Goal: Task Accomplishment & Management: Complete application form

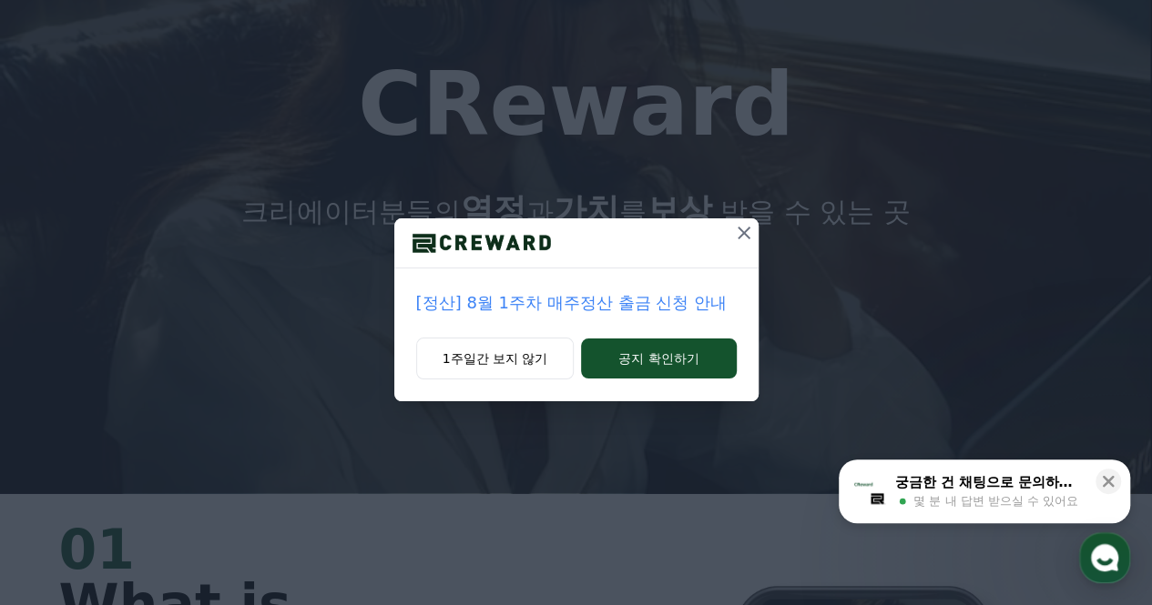
scroll to position [114, 0]
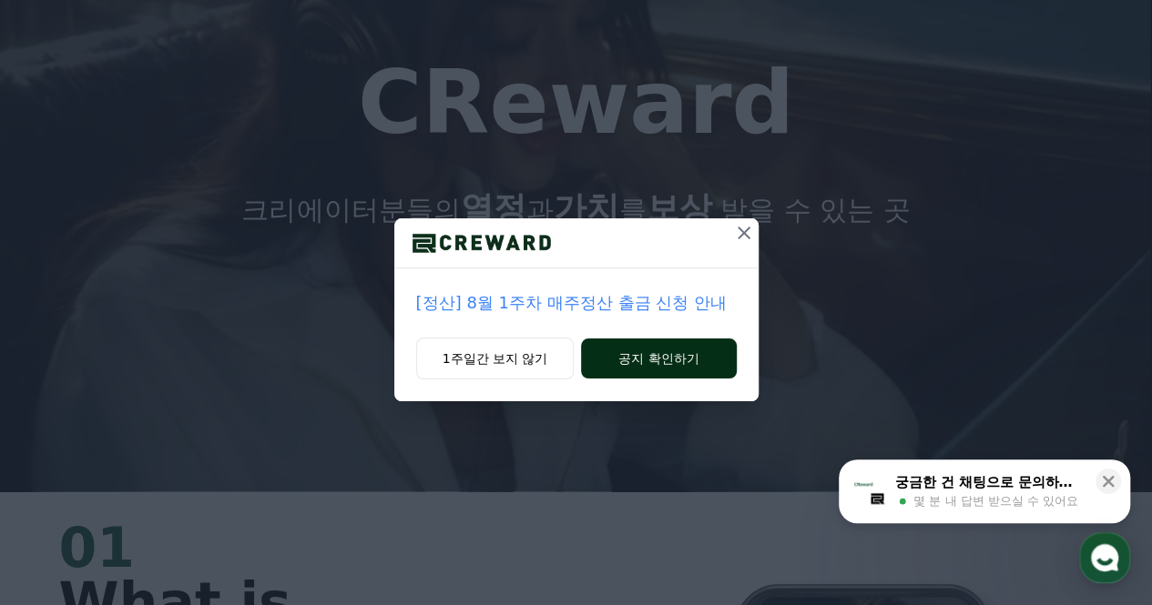
click at [668, 360] on button "공지 확인하기" at bounding box center [658, 359] width 155 height 40
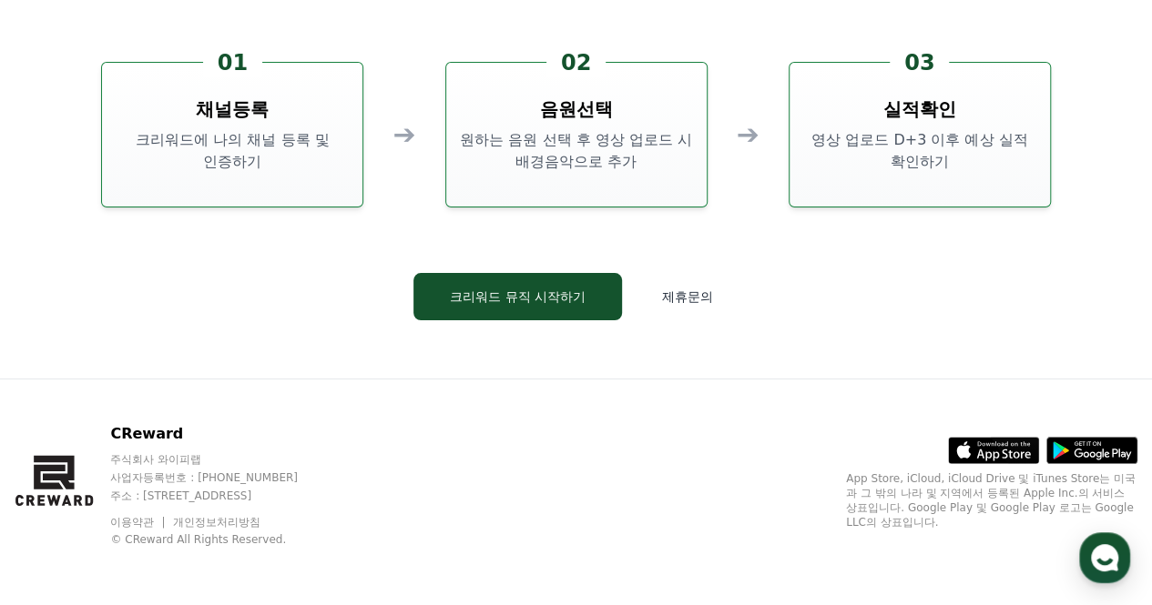
scroll to position [4930, 0]
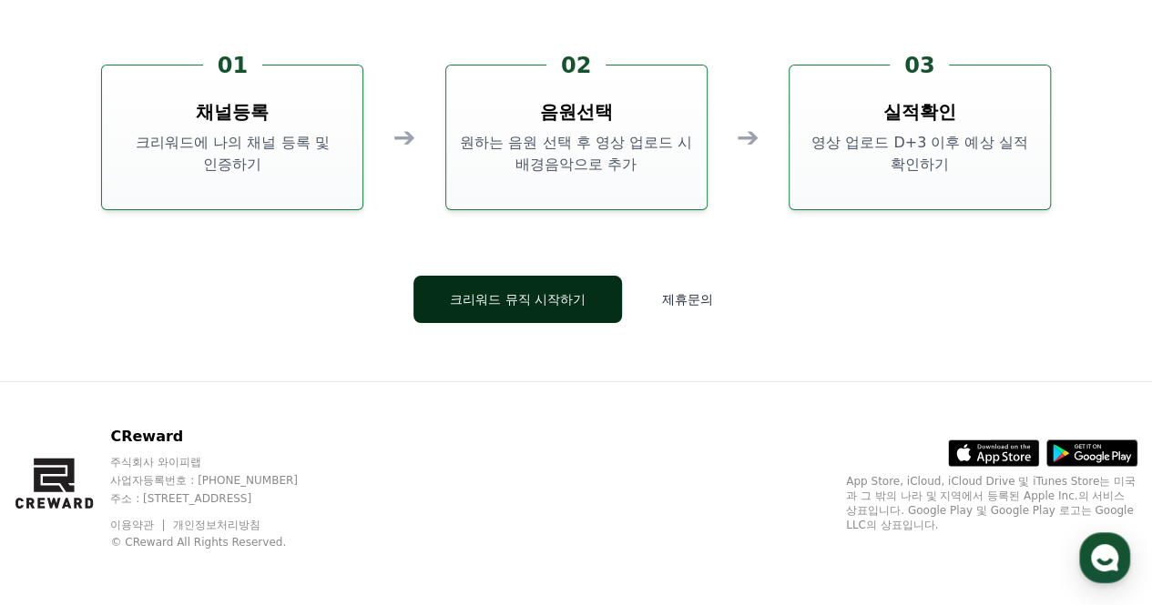
click at [578, 307] on button "크리워드 뮤직 시작하기" at bounding box center [517, 299] width 209 height 47
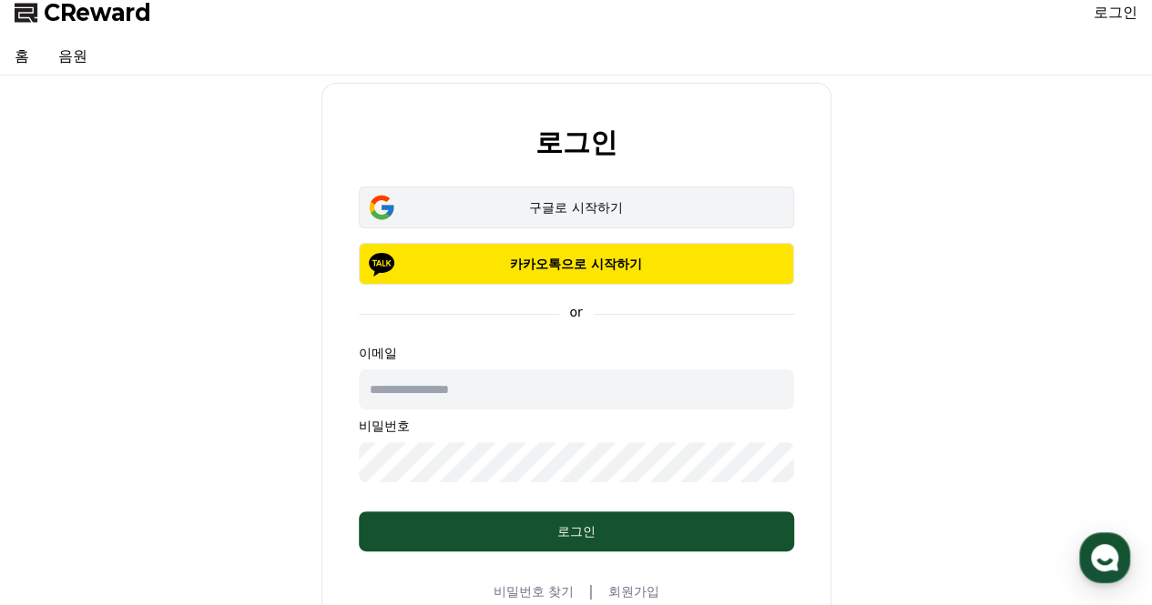
scroll to position [10, 0]
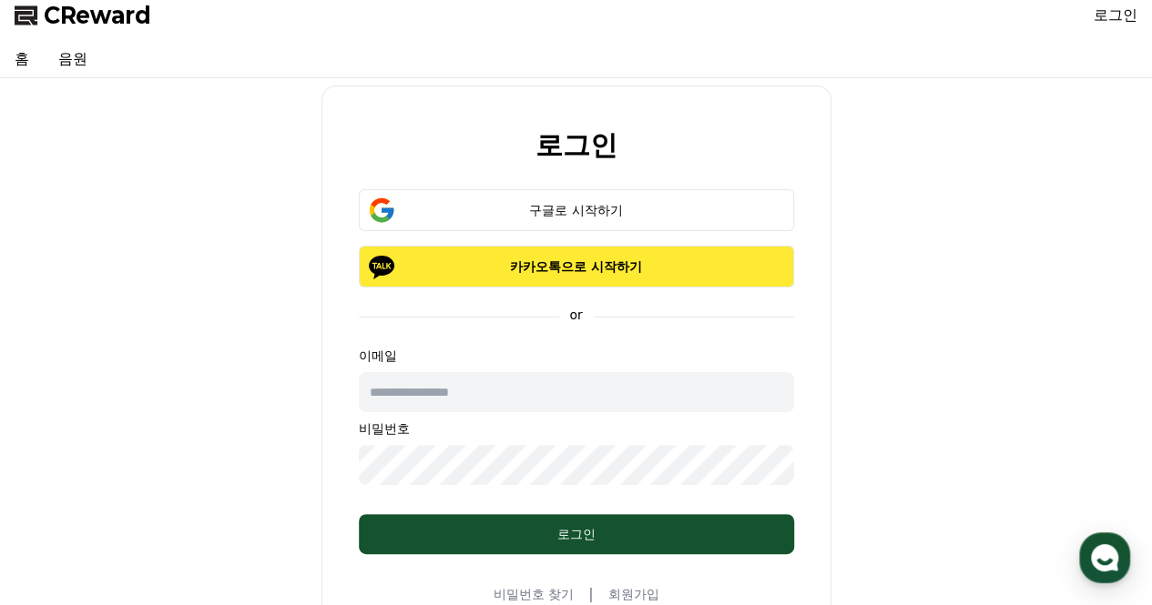
click at [594, 275] on button "카카오톡으로 시작하기" at bounding box center [576, 267] width 435 height 42
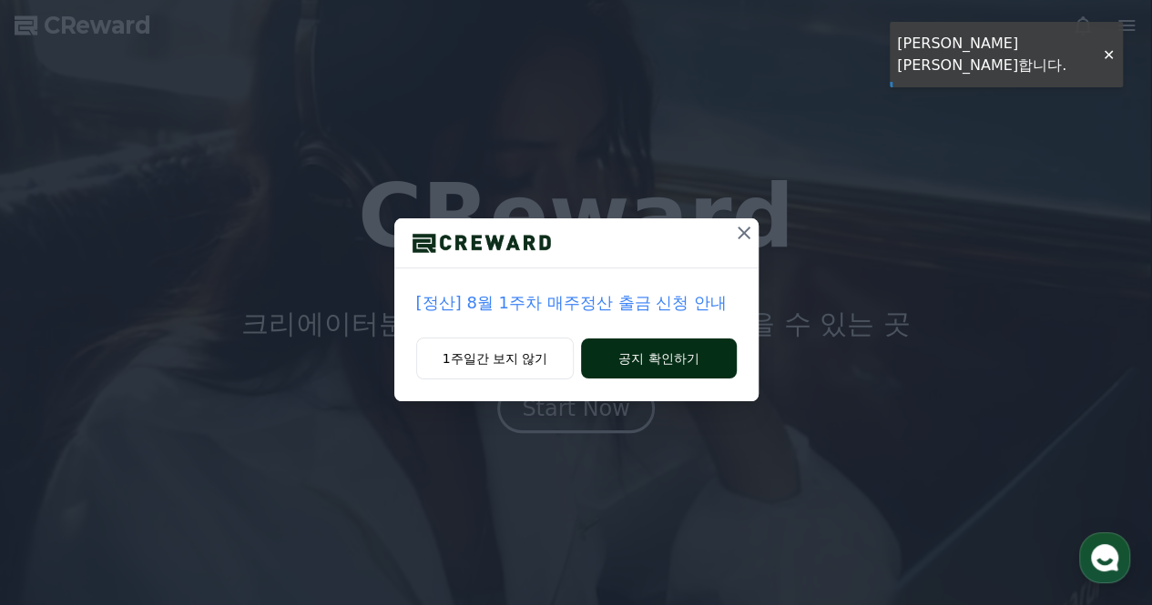
click at [634, 368] on button "공지 확인하기" at bounding box center [658, 359] width 155 height 40
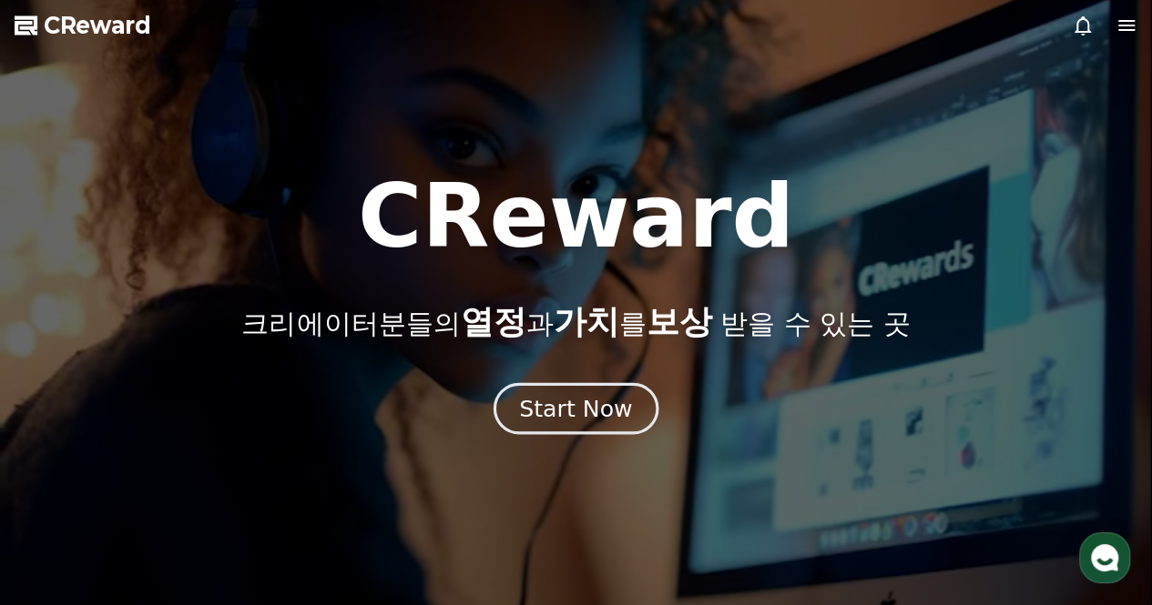
click at [605, 418] on div "Start Now" at bounding box center [575, 408] width 113 height 31
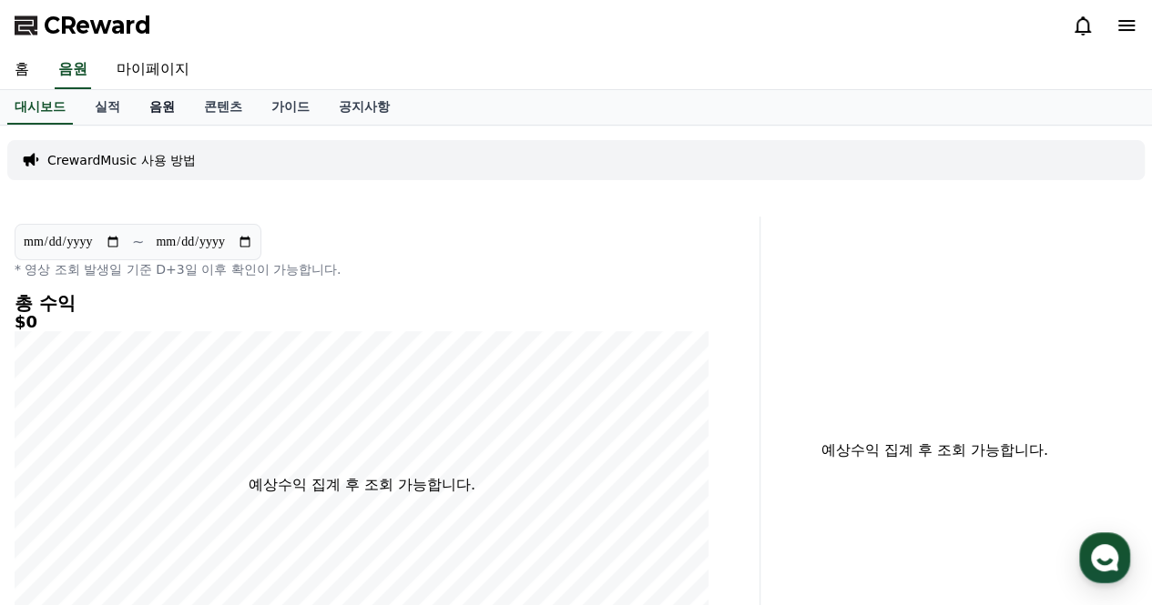
click at [166, 104] on link "음원" at bounding box center [162, 107] width 55 height 35
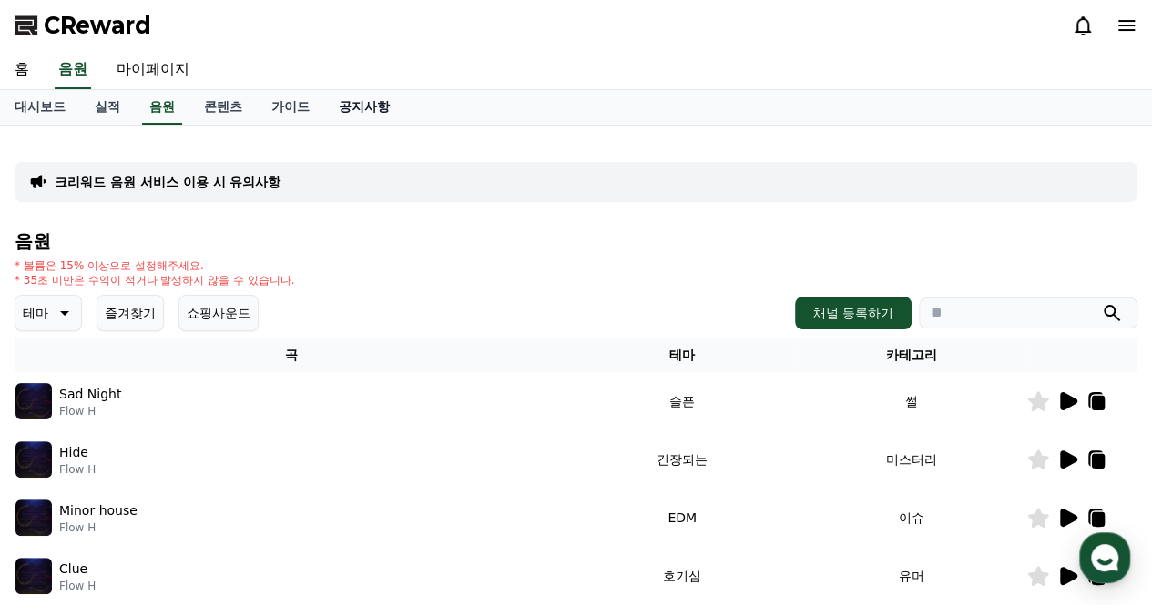
click at [342, 108] on link "공지사항" at bounding box center [364, 107] width 80 height 35
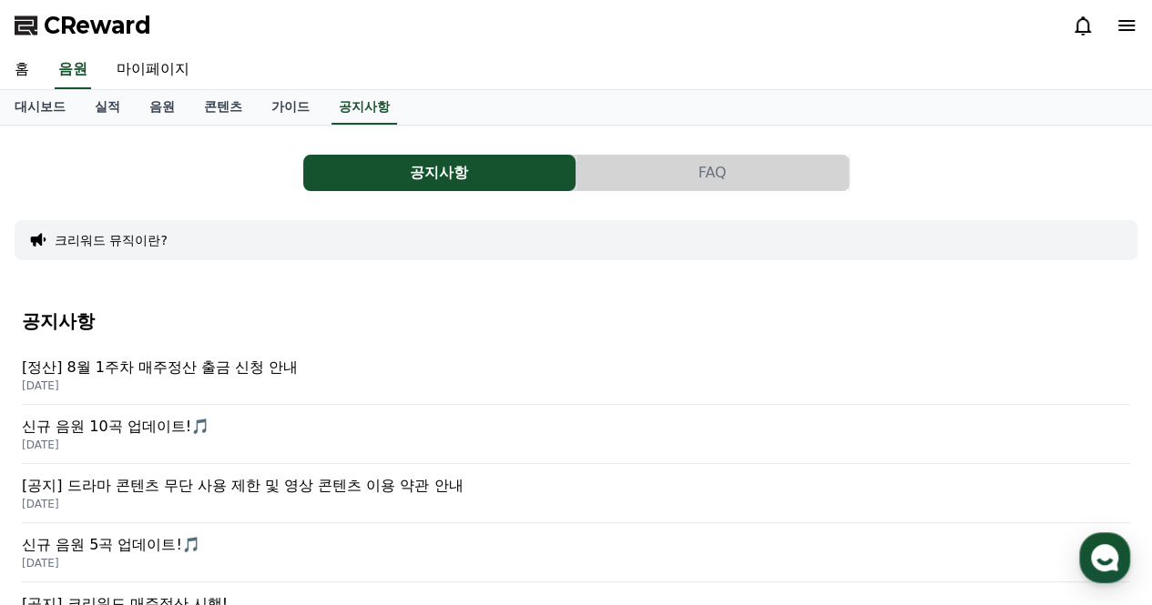
click at [277, 365] on p "[정산] 8월 1주차 매주정산 출금 신청 안내" at bounding box center [576, 368] width 1108 height 22
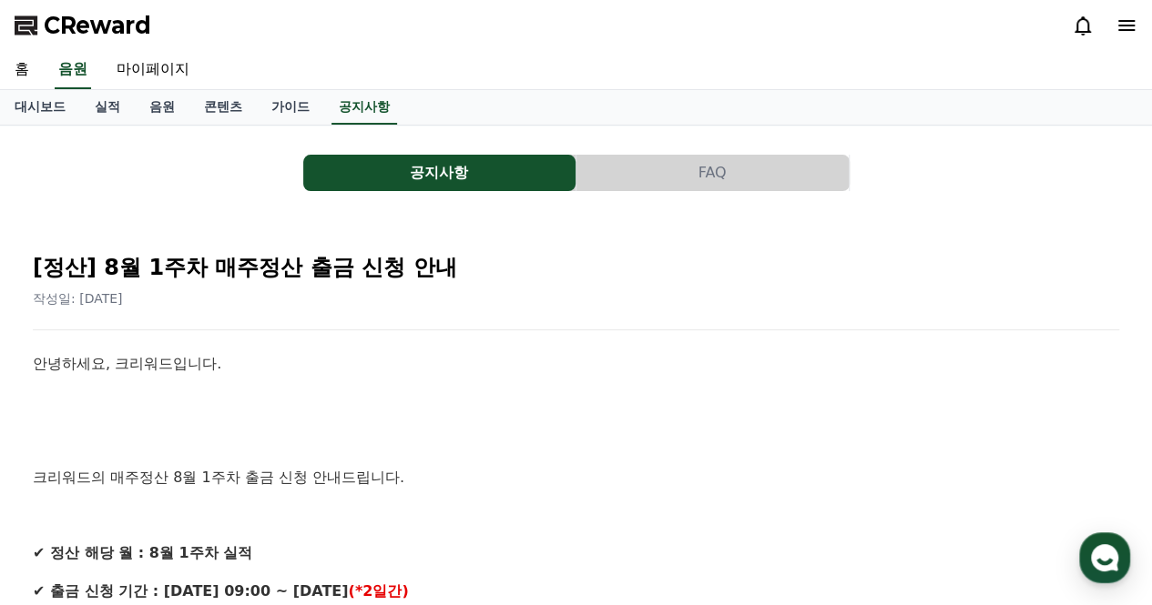
scroll to position [211, 0]
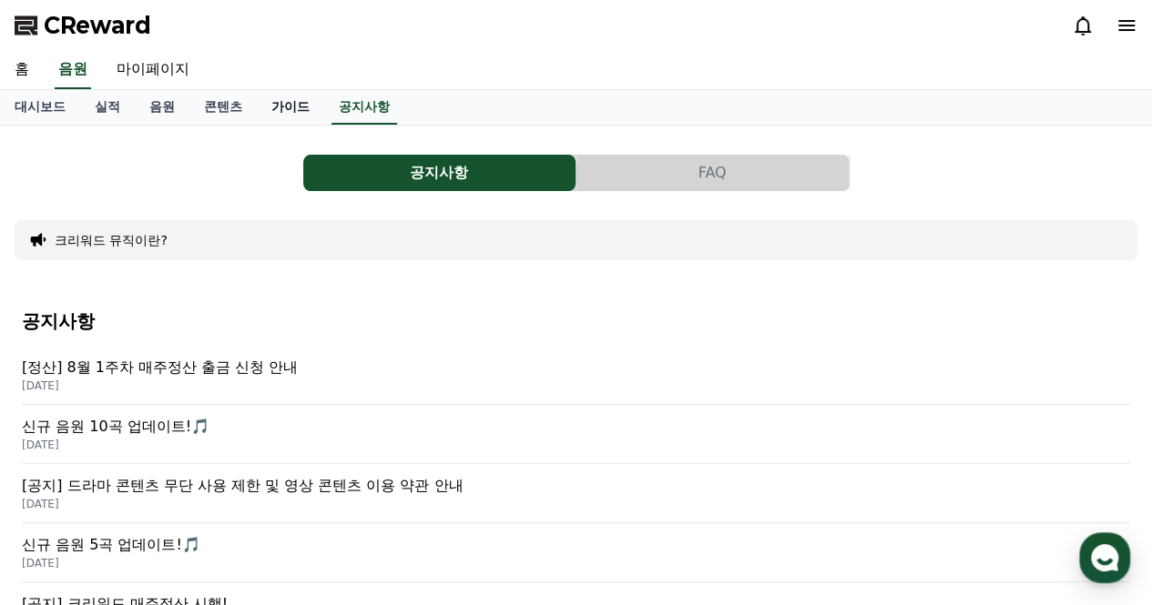
click at [286, 112] on link "가이드" at bounding box center [290, 107] width 67 height 35
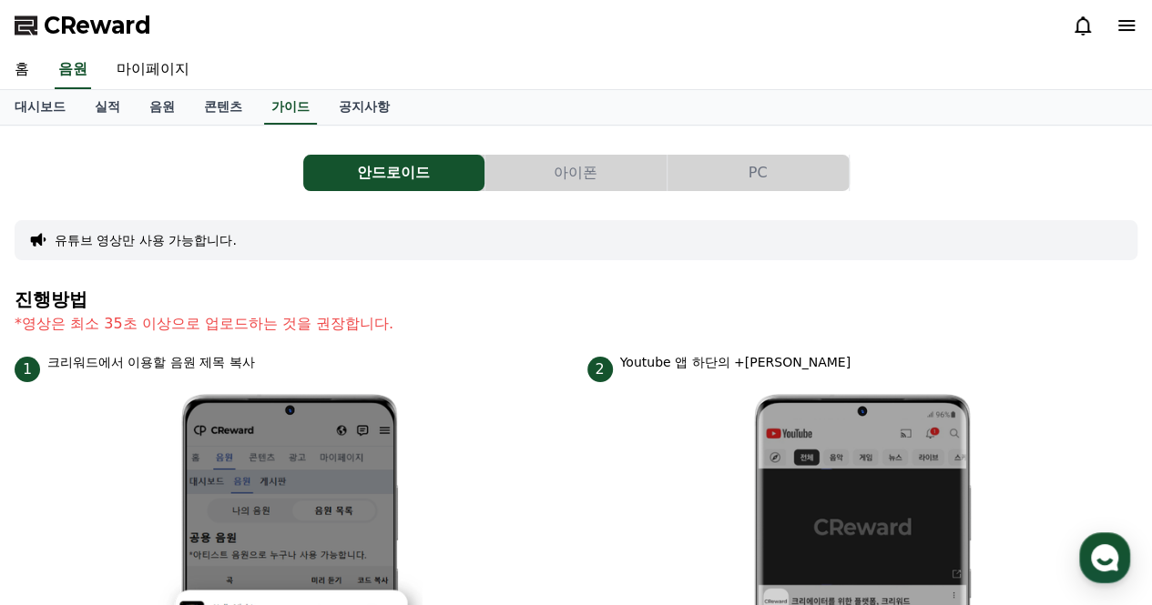
scroll to position [2, 0]
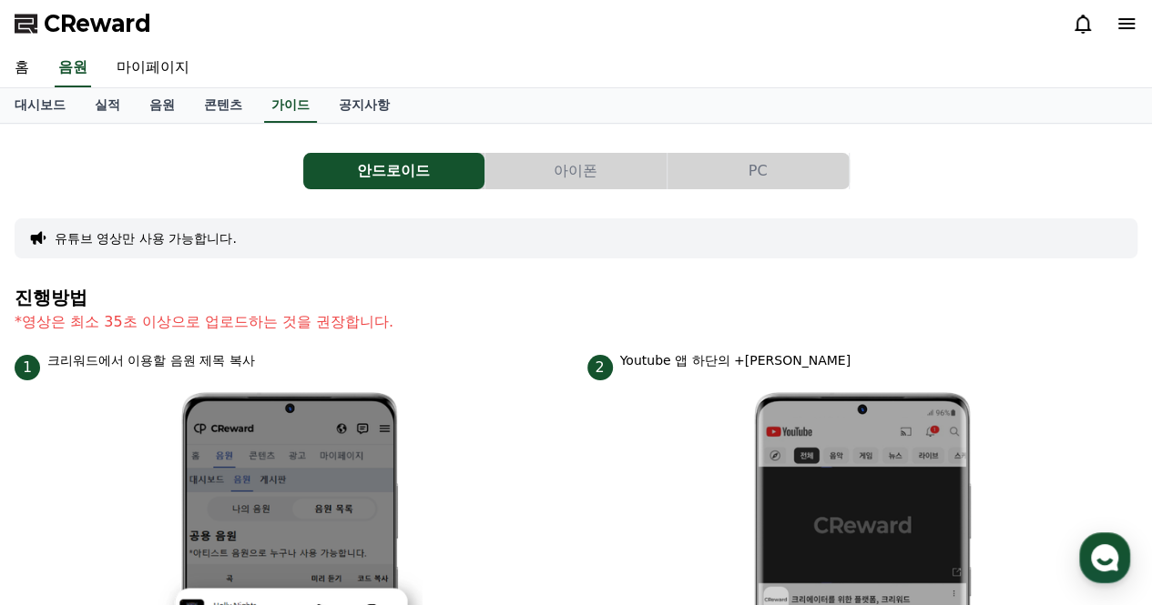
click at [566, 163] on button "아이폰" at bounding box center [575, 171] width 181 height 36
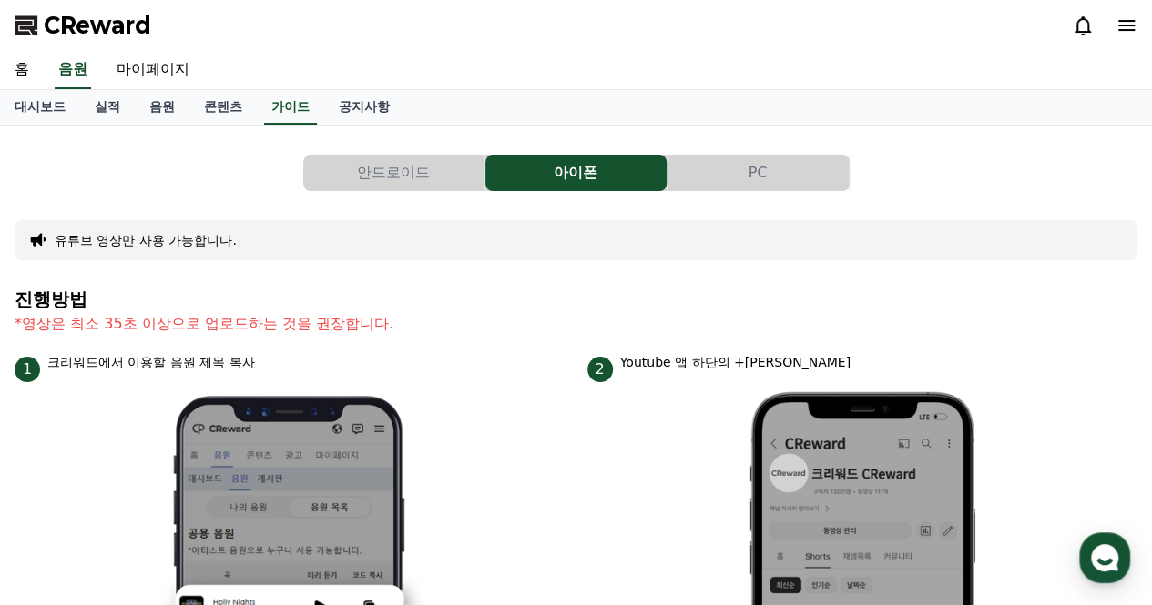
click at [706, 187] on button "PC" at bounding box center [757, 173] width 181 height 36
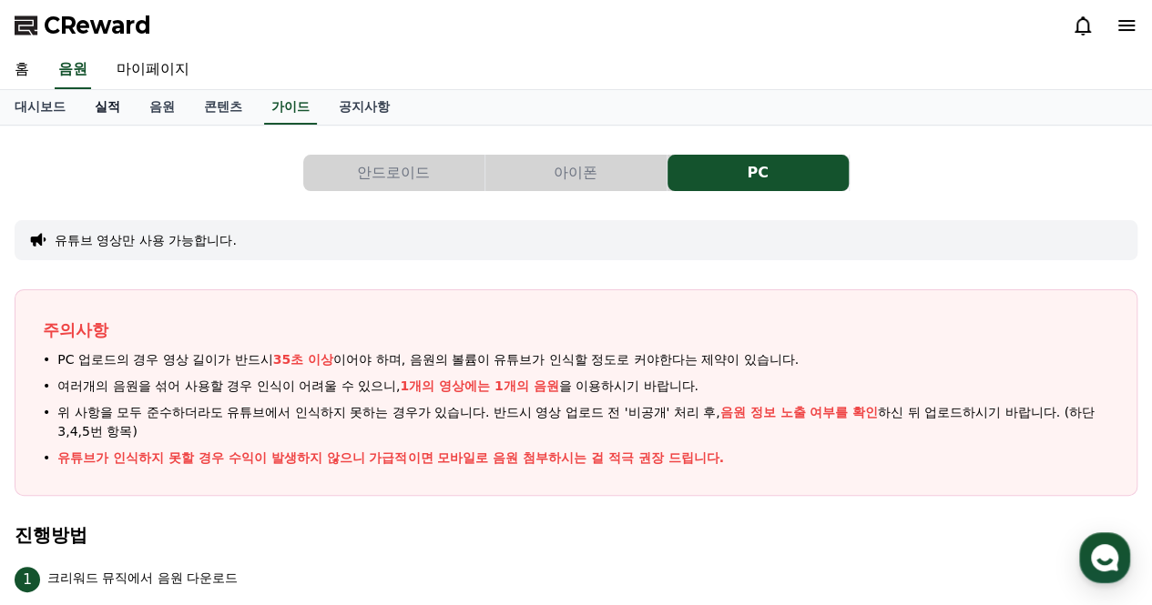
click at [120, 105] on link "실적" at bounding box center [107, 107] width 55 height 35
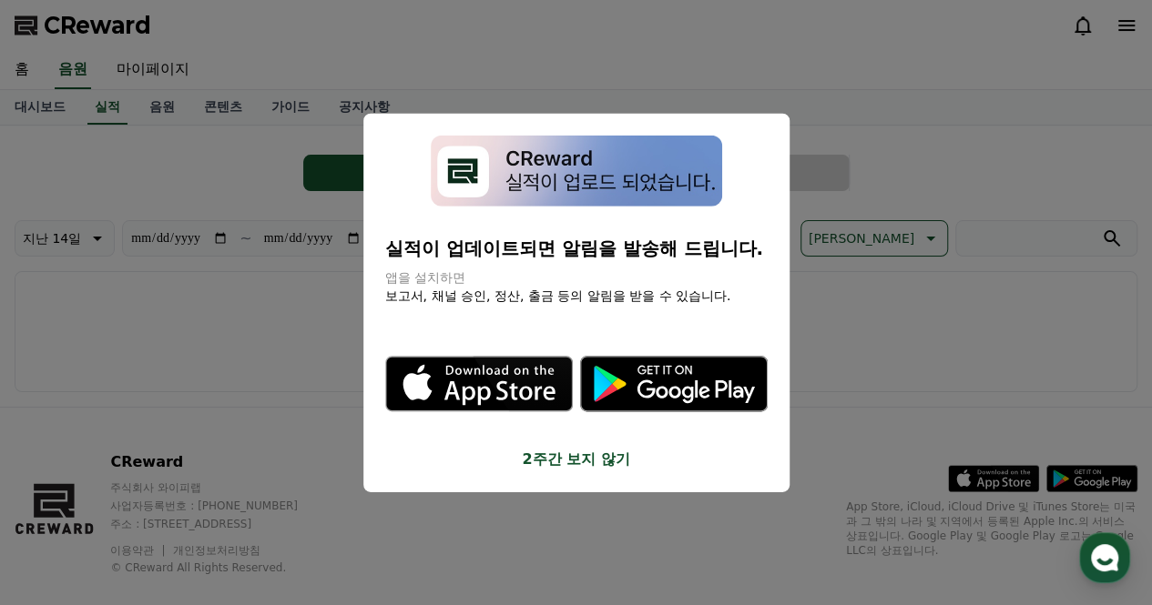
click at [605, 460] on button "2주간 보지 않기" at bounding box center [576, 460] width 382 height 22
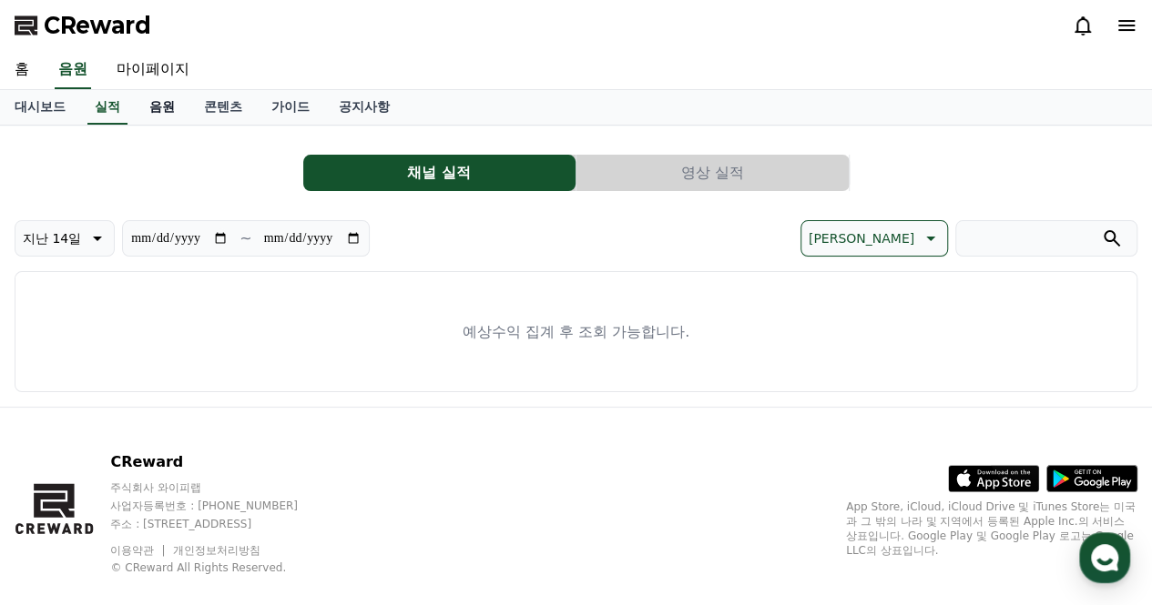
click at [164, 103] on link "음원" at bounding box center [162, 107] width 55 height 35
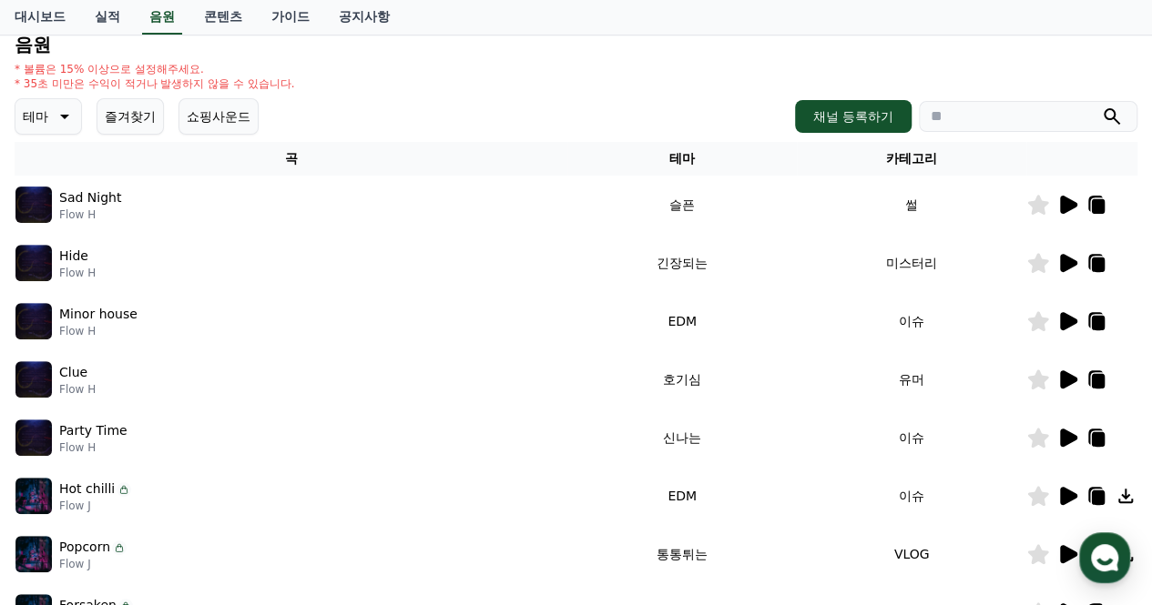
scroll to position [196, 0]
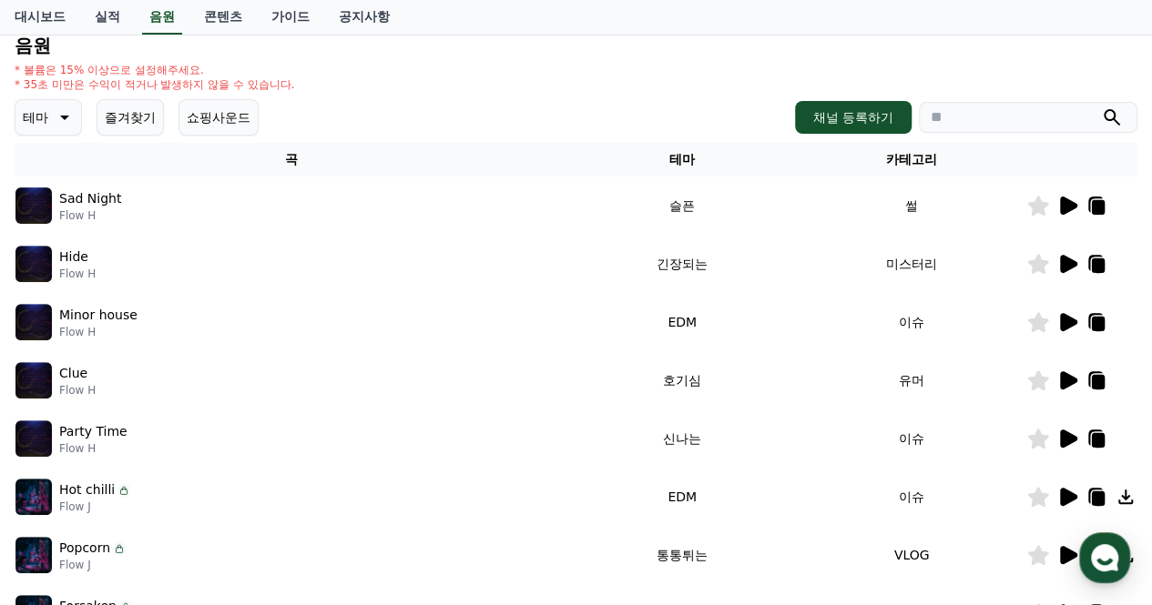
click at [1070, 209] on icon at bounding box center [1068, 206] width 17 height 18
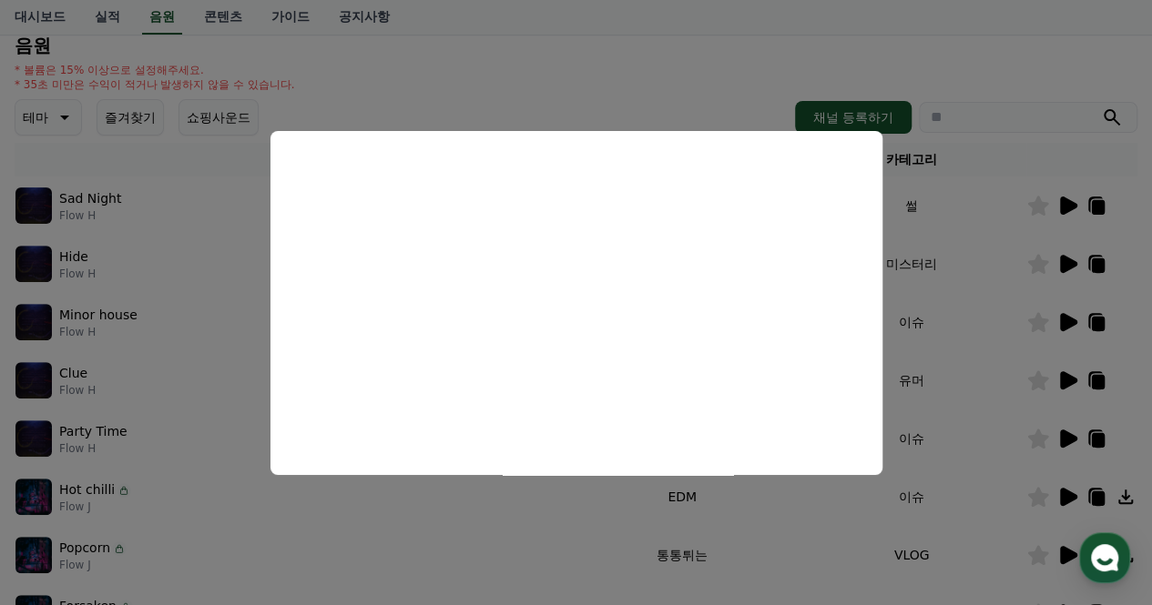
click at [520, 74] on button "close modal" at bounding box center [576, 302] width 1152 height 605
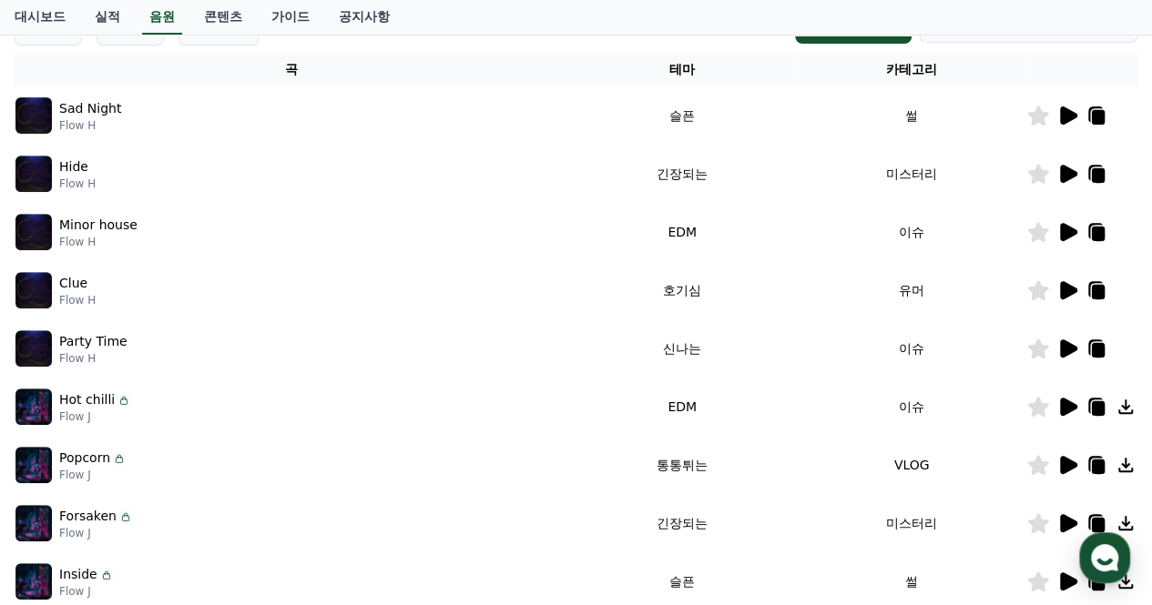
scroll to position [287, 0]
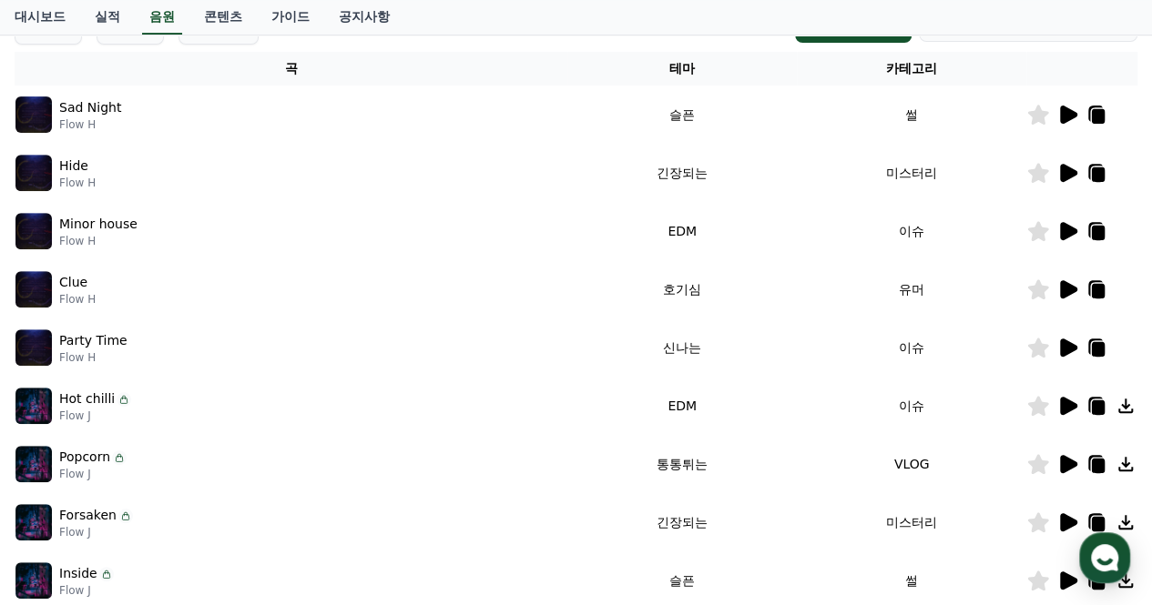
click at [1068, 236] on icon at bounding box center [1068, 231] width 17 height 18
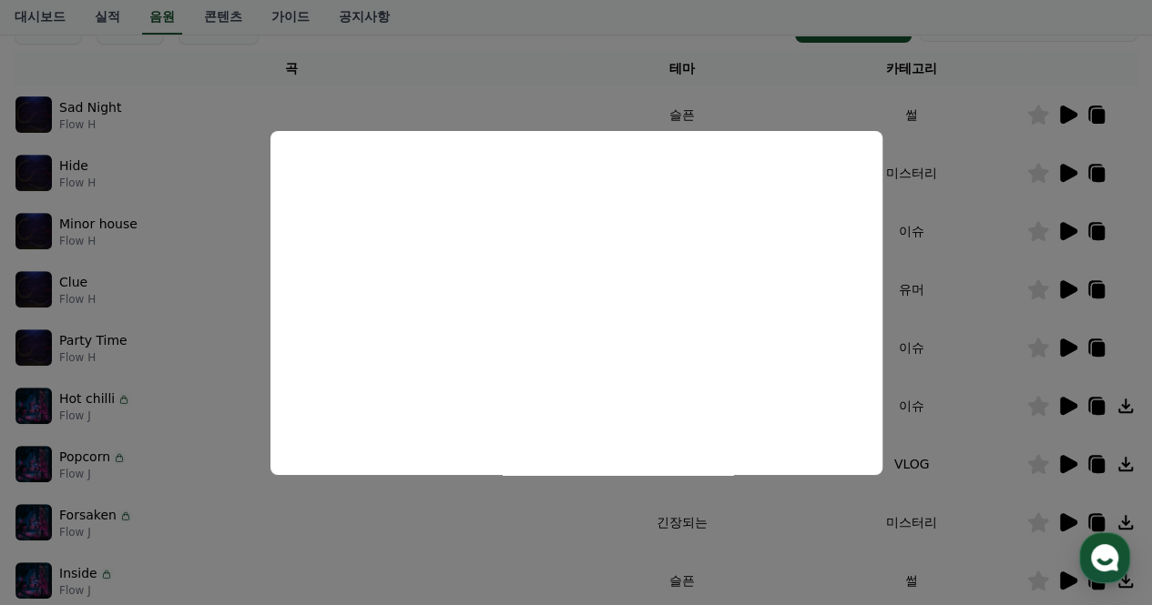
click at [969, 350] on button "close modal" at bounding box center [576, 302] width 1152 height 605
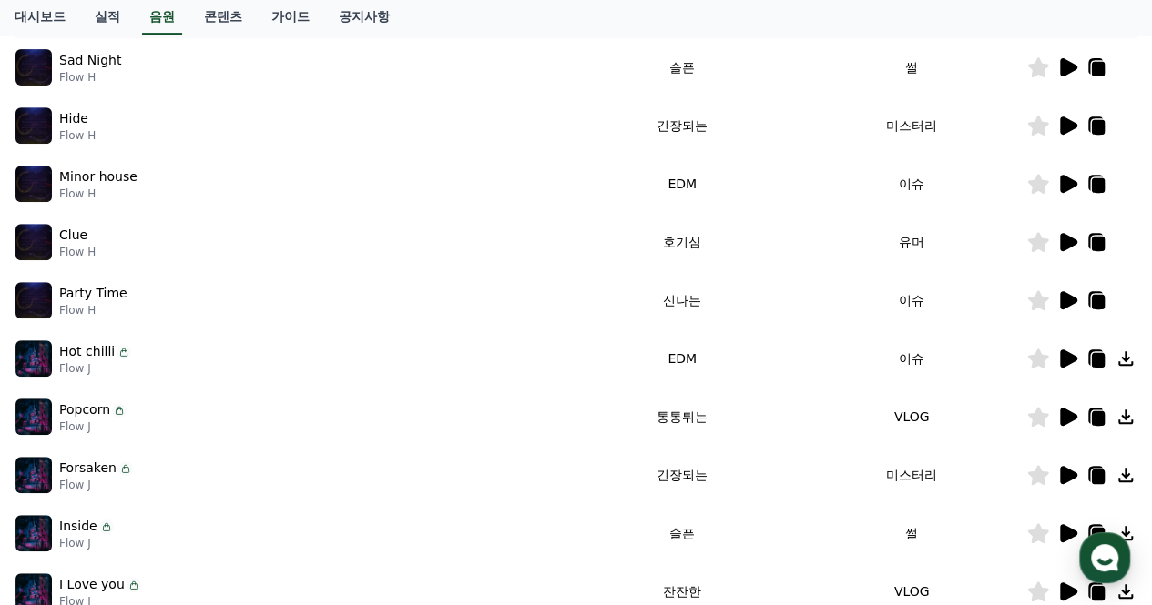
scroll to position [373, 0]
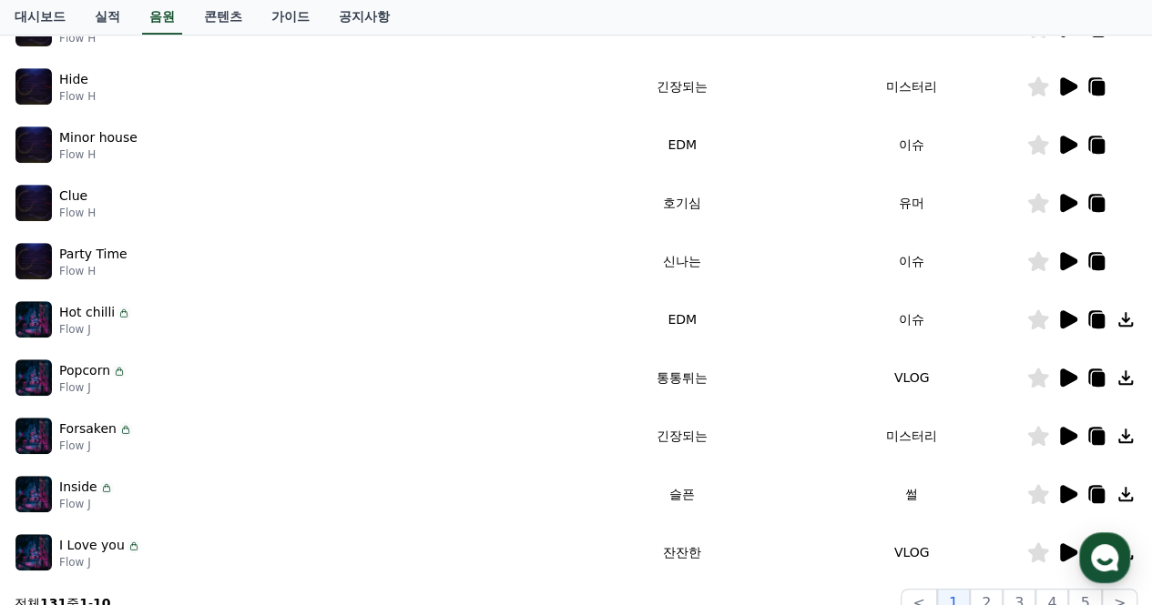
click at [1070, 379] on icon at bounding box center [1068, 378] width 17 height 18
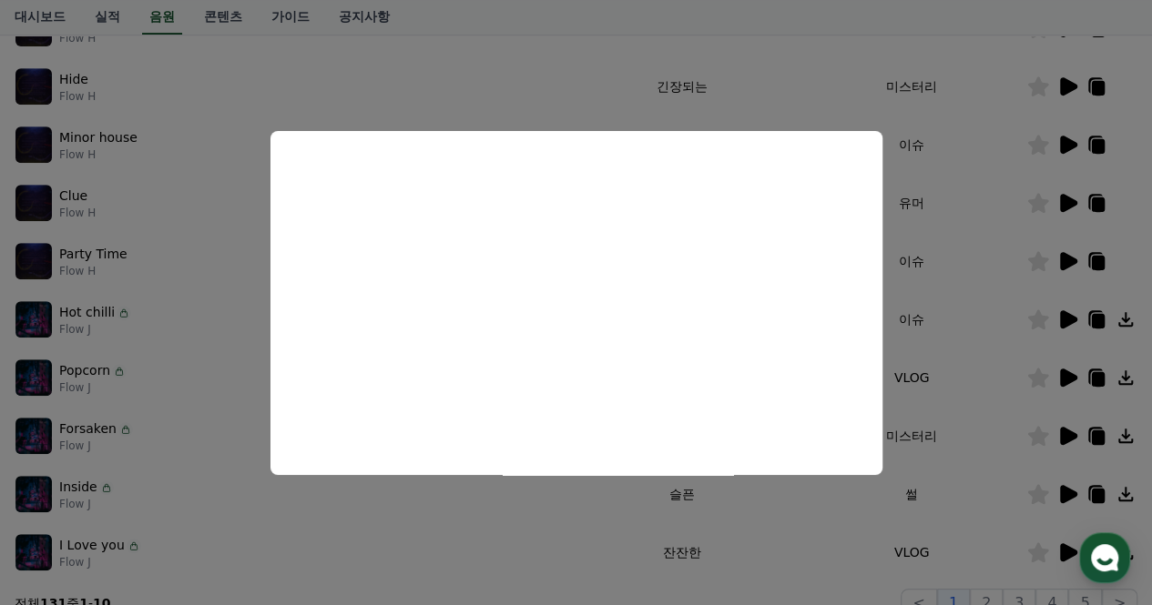
click at [919, 367] on button "close modal" at bounding box center [576, 302] width 1152 height 605
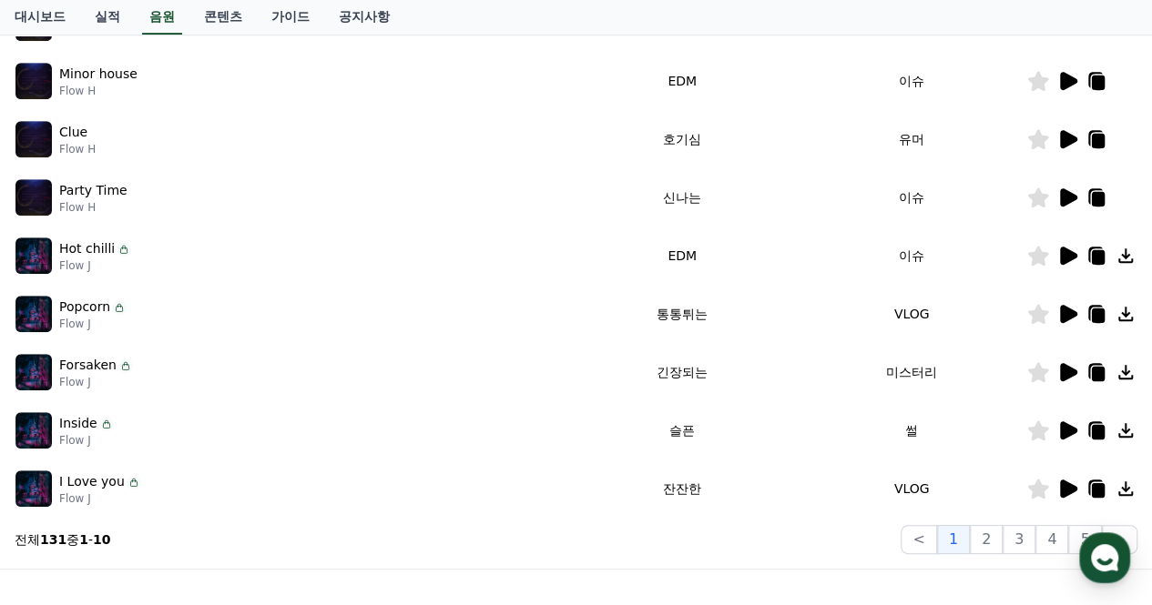
scroll to position [438, 0]
click at [1058, 424] on icon at bounding box center [1067, 430] width 22 height 22
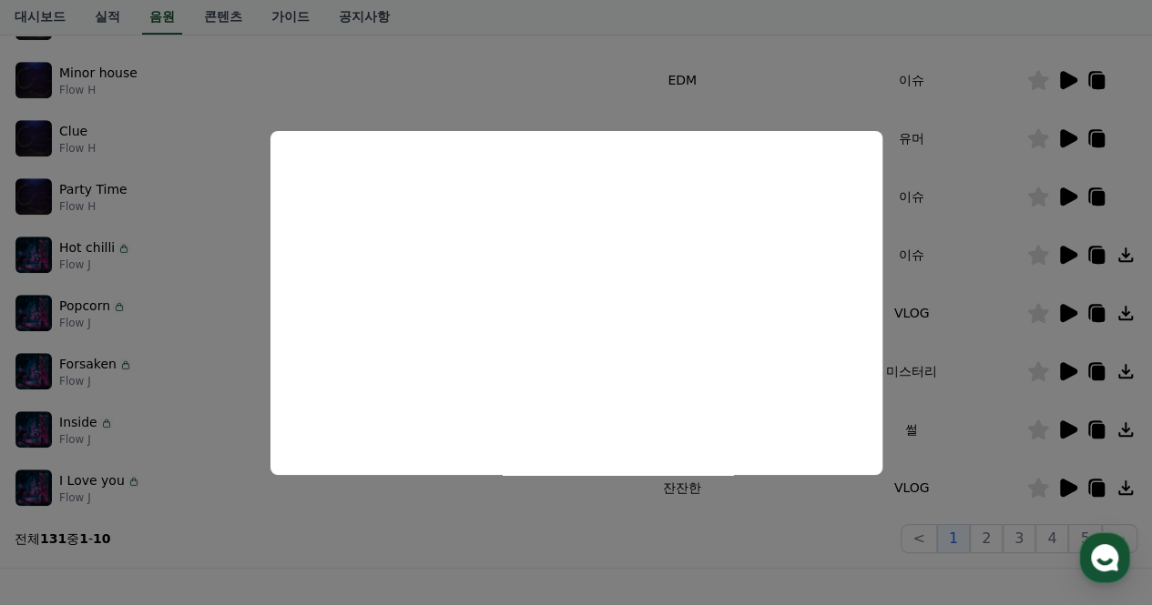
click at [930, 367] on button "close modal" at bounding box center [576, 302] width 1152 height 605
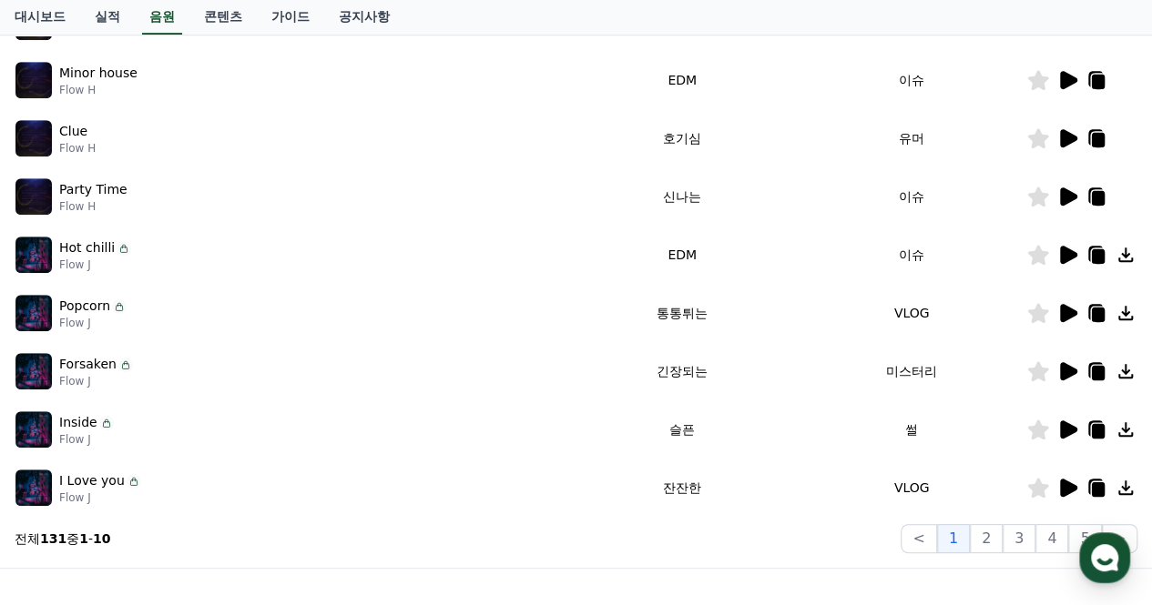
click at [1063, 500] on td at bounding box center [1081, 488] width 111 height 58
click at [1063, 496] on icon at bounding box center [1067, 488] width 22 height 22
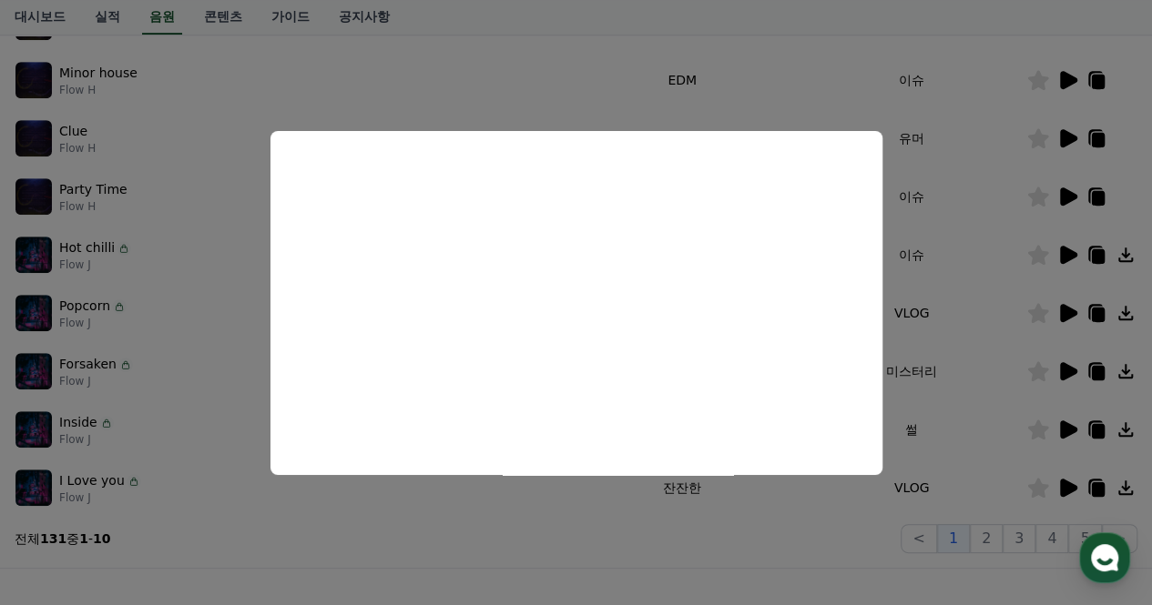
click at [938, 349] on button "close modal" at bounding box center [576, 302] width 1152 height 605
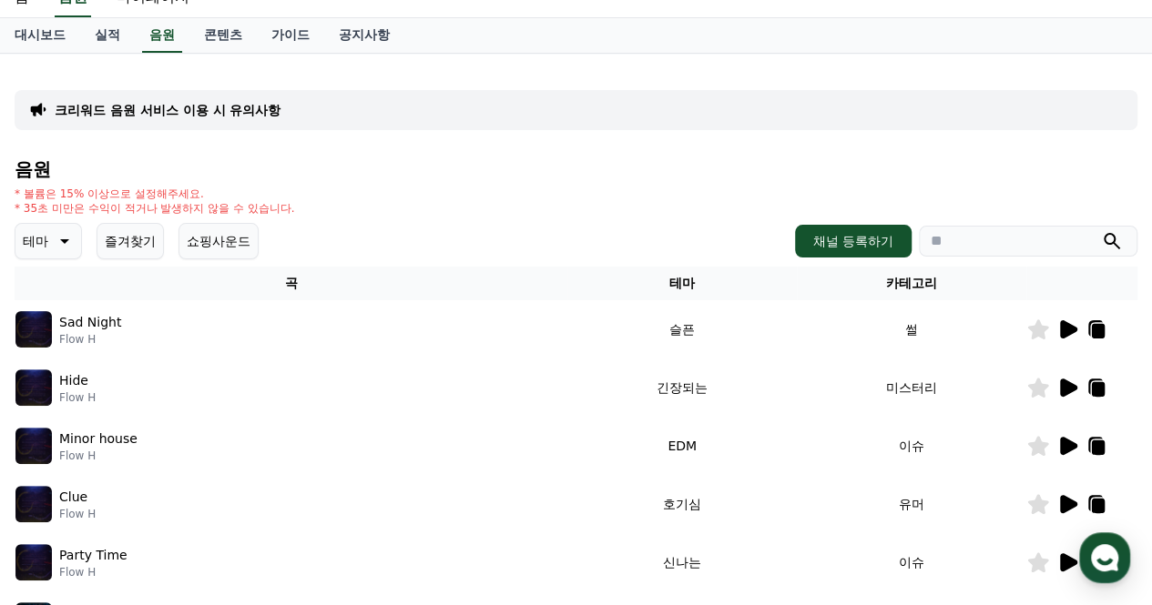
scroll to position [28, 0]
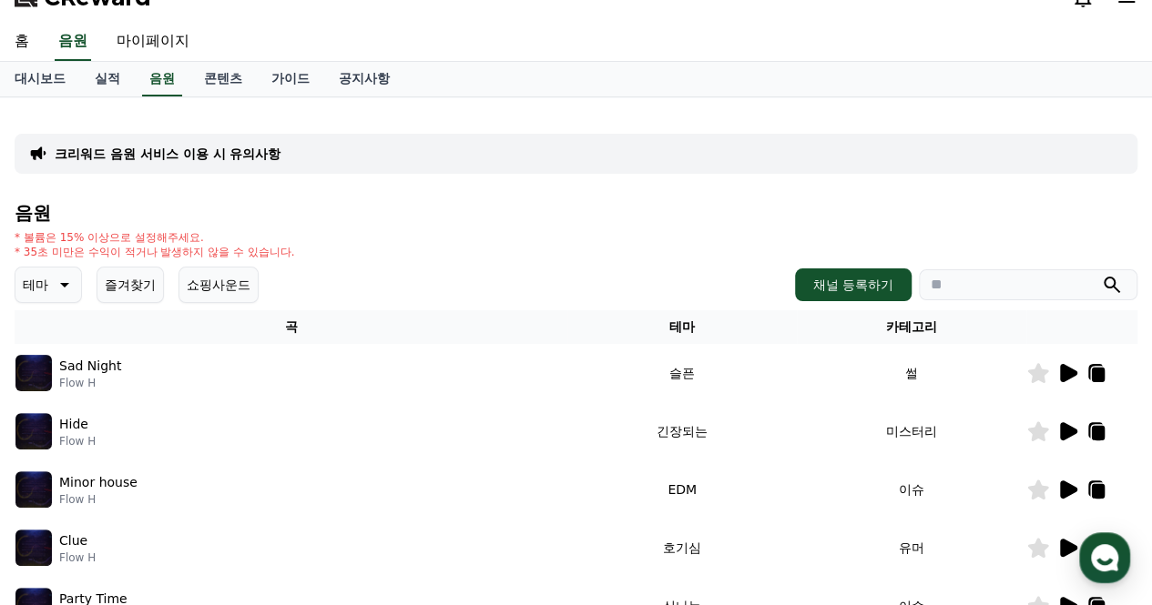
click at [29, 296] on p "테마" at bounding box center [35, 284] width 25 height 25
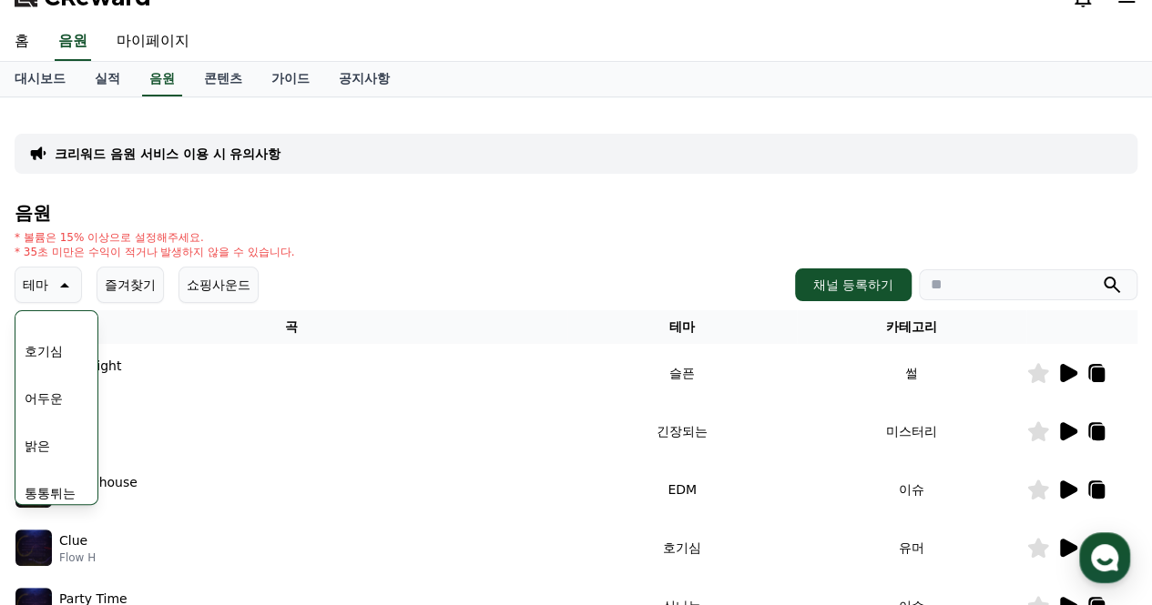
scroll to position [74, 0]
click at [44, 440] on button "밝은" at bounding box center [37, 449] width 40 height 40
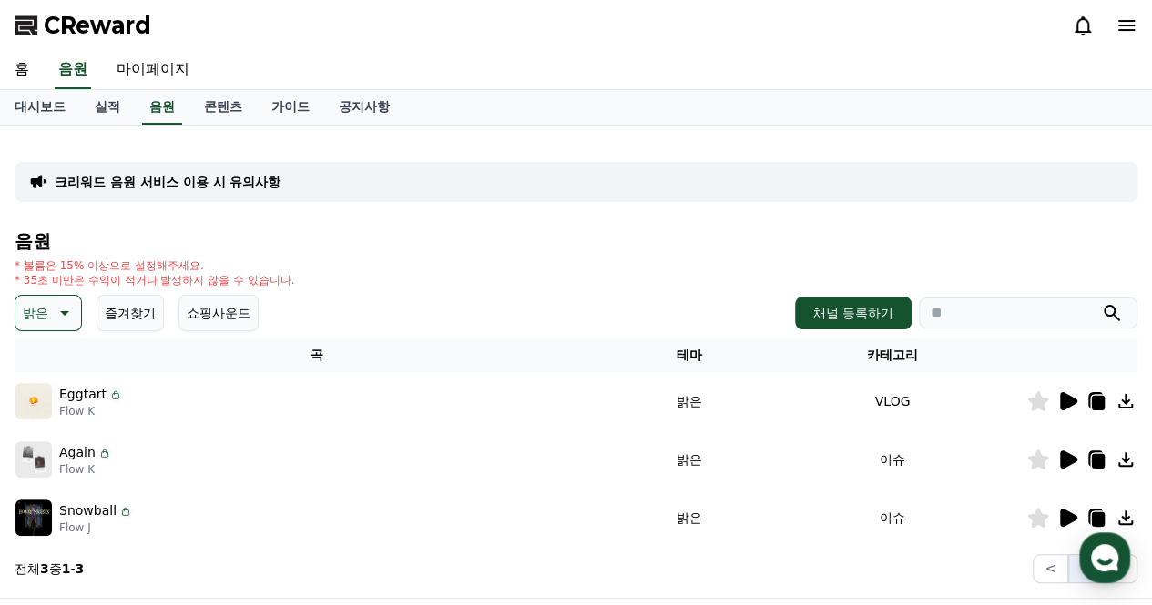
scroll to position [119, 0]
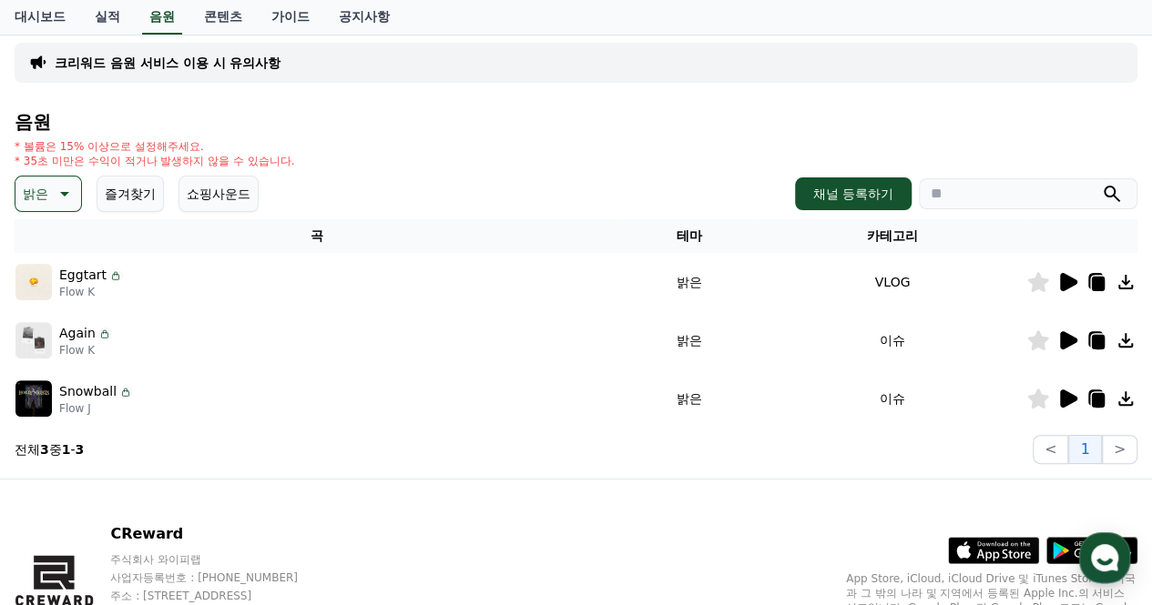
click at [1062, 279] on icon at bounding box center [1068, 282] width 17 height 18
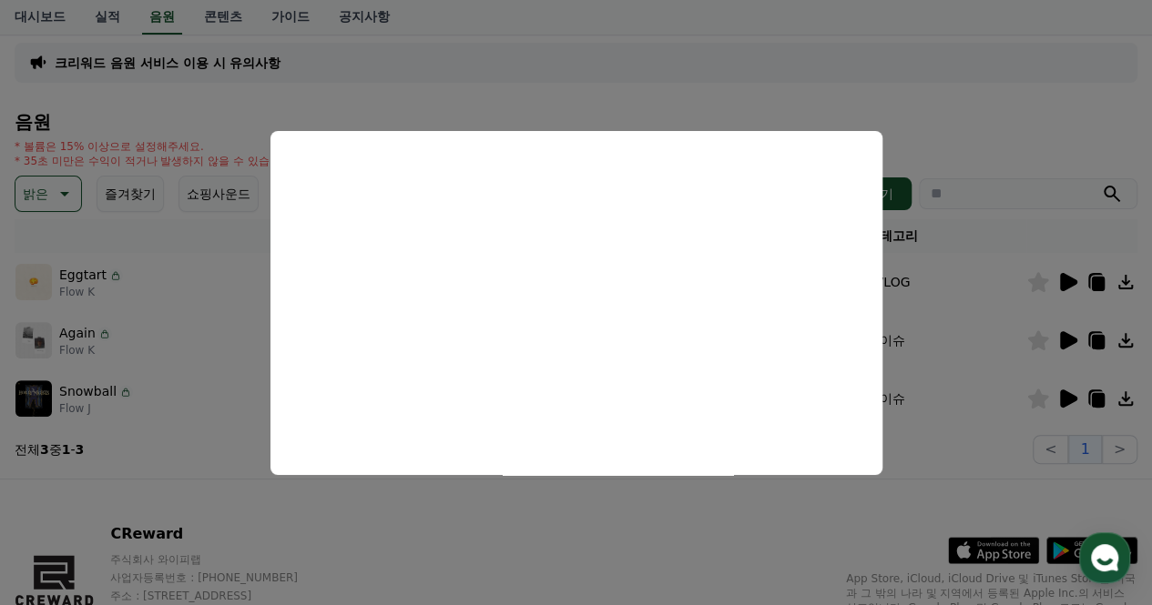
click at [936, 138] on button "close modal" at bounding box center [576, 302] width 1152 height 605
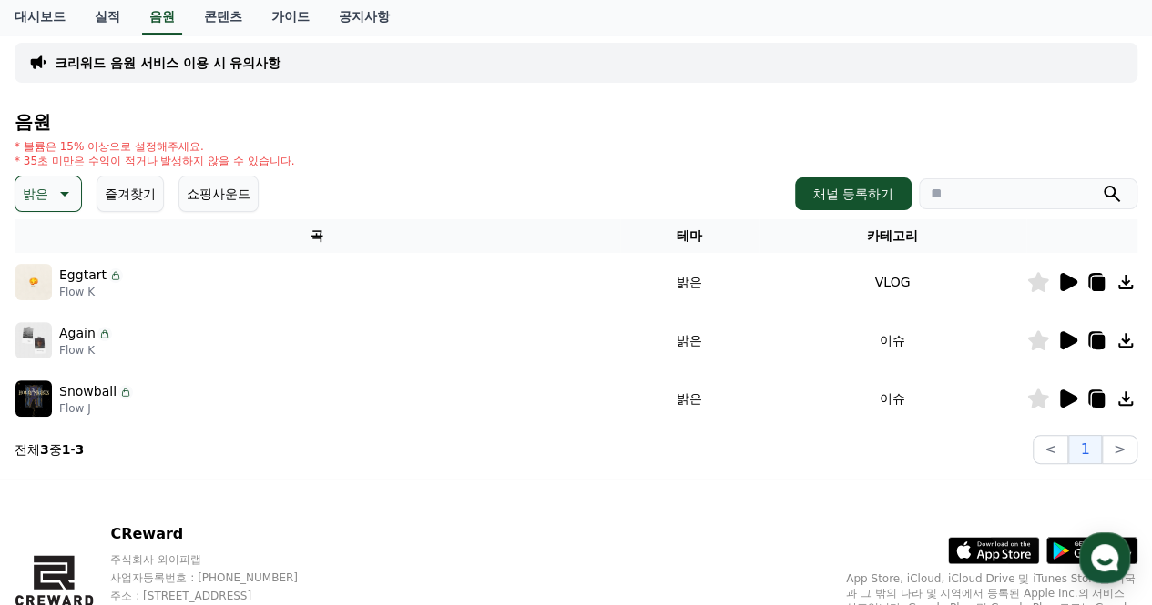
click at [1068, 344] on icon at bounding box center [1068, 340] width 17 height 18
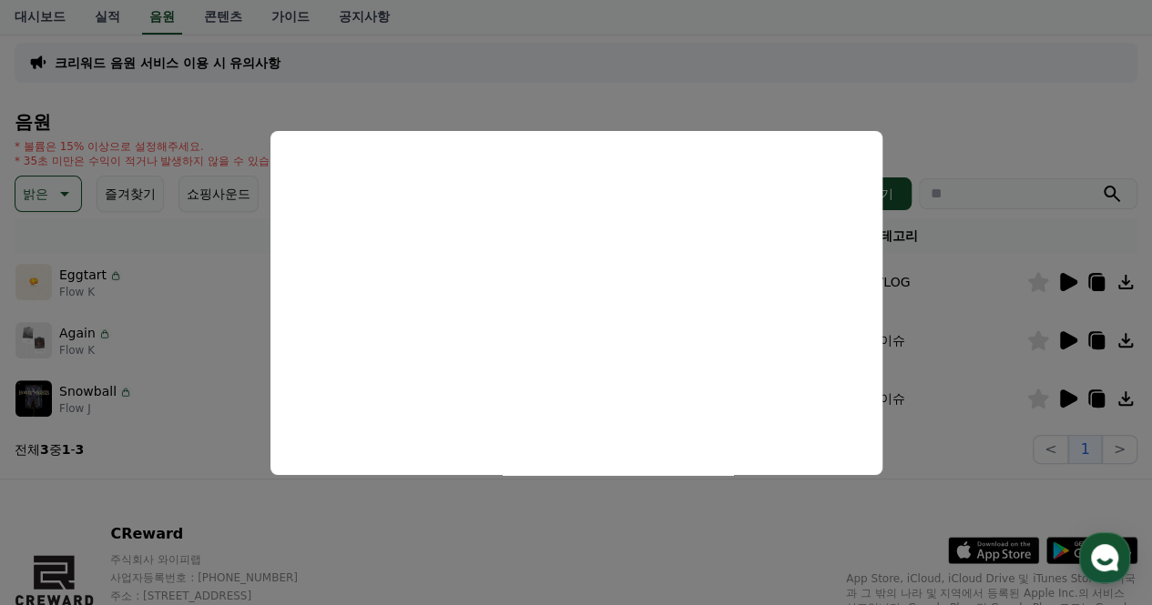
click at [961, 335] on button "close modal" at bounding box center [576, 302] width 1152 height 605
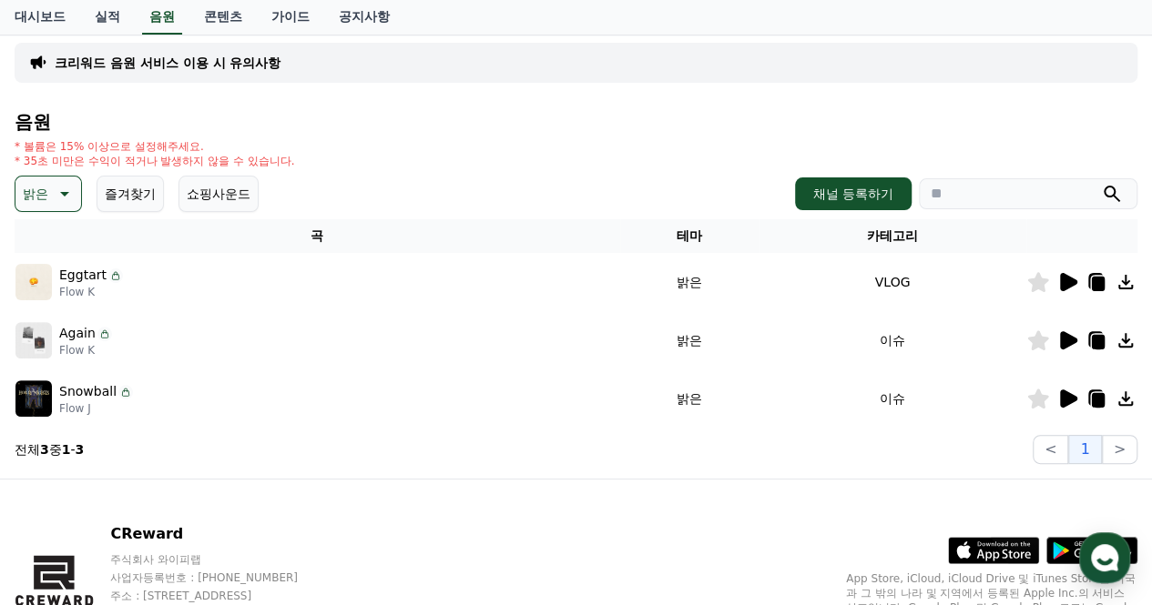
click at [1082, 412] on td at bounding box center [1081, 399] width 111 height 58
click at [1078, 403] on div at bounding box center [1081, 399] width 109 height 22
click at [1072, 402] on icon at bounding box center [1068, 399] width 17 height 18
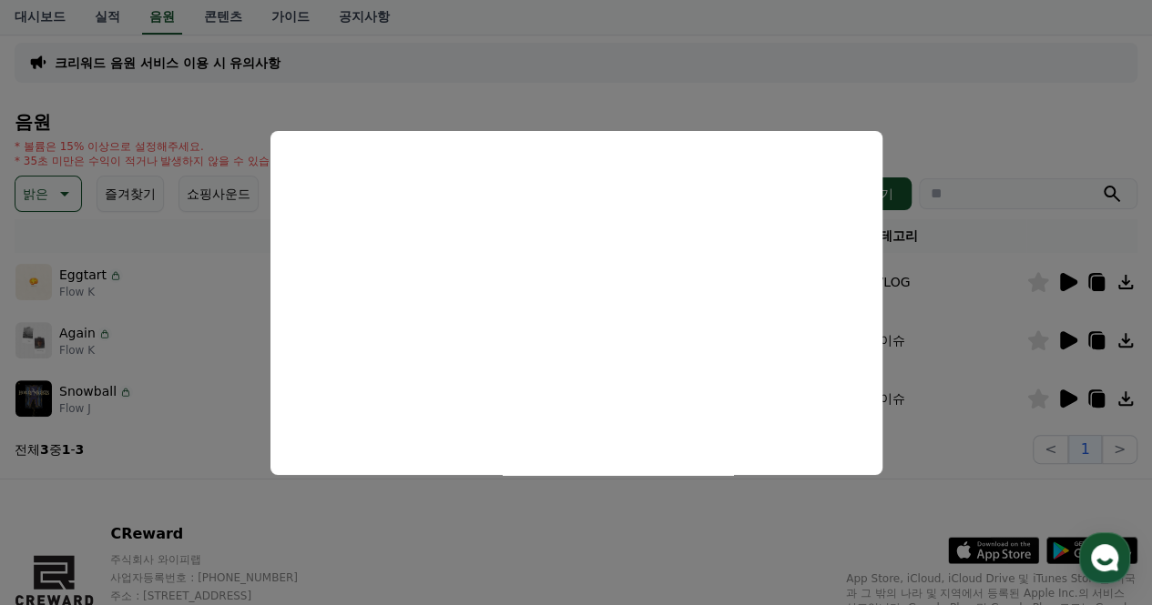
click at [459, 97] on button "close modal" at bounding box center [576, 302] width 1152 height 605
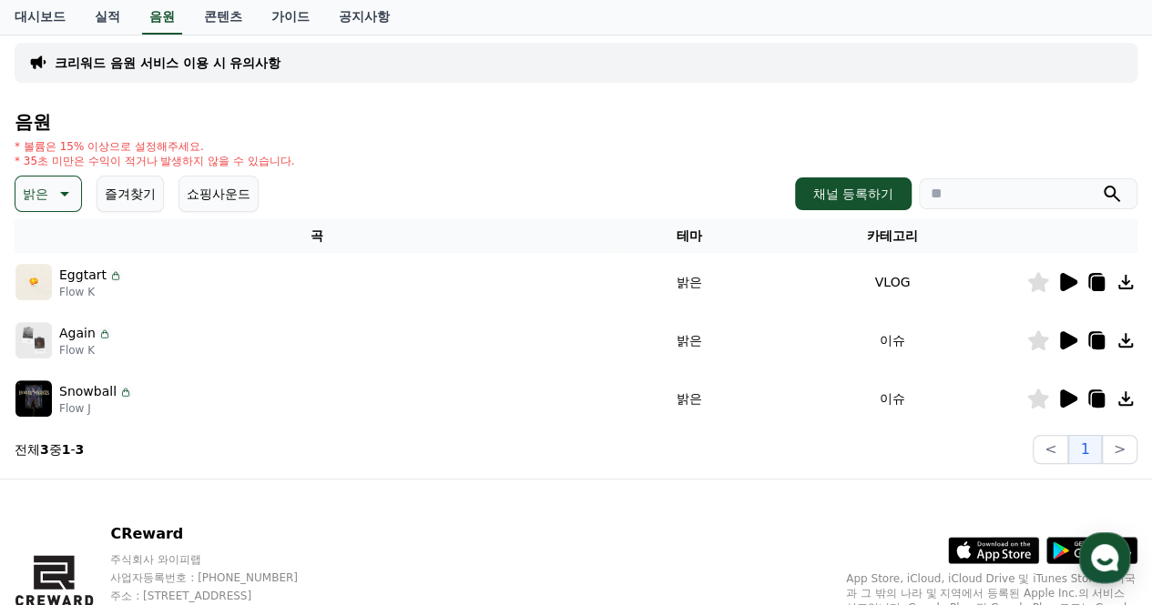
scroll to position [0, 0]
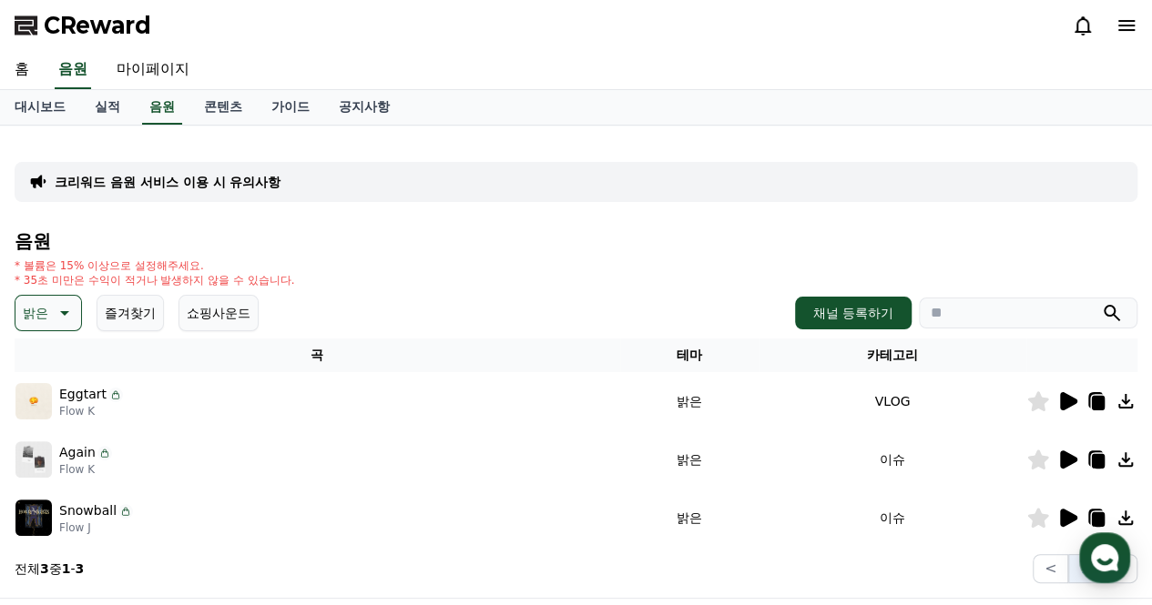
click at [55, 329] on button "밝은" at bounding box center [48, 313] width 67 height 36
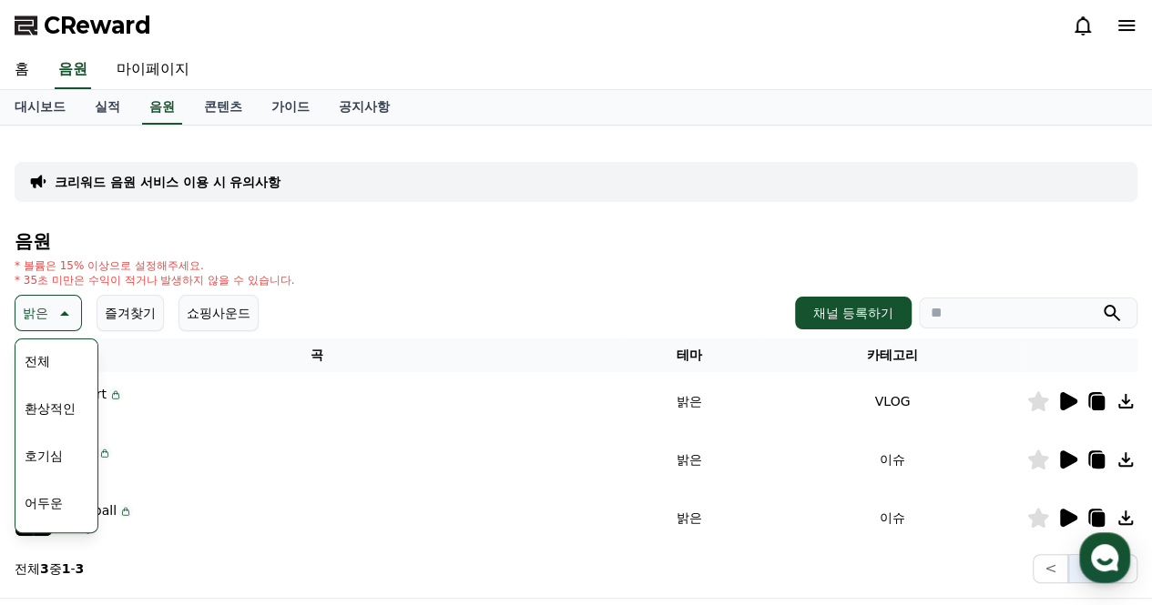
click at [48, 363] on button "전체" at bounding box center [37, 361] width 40 height 40
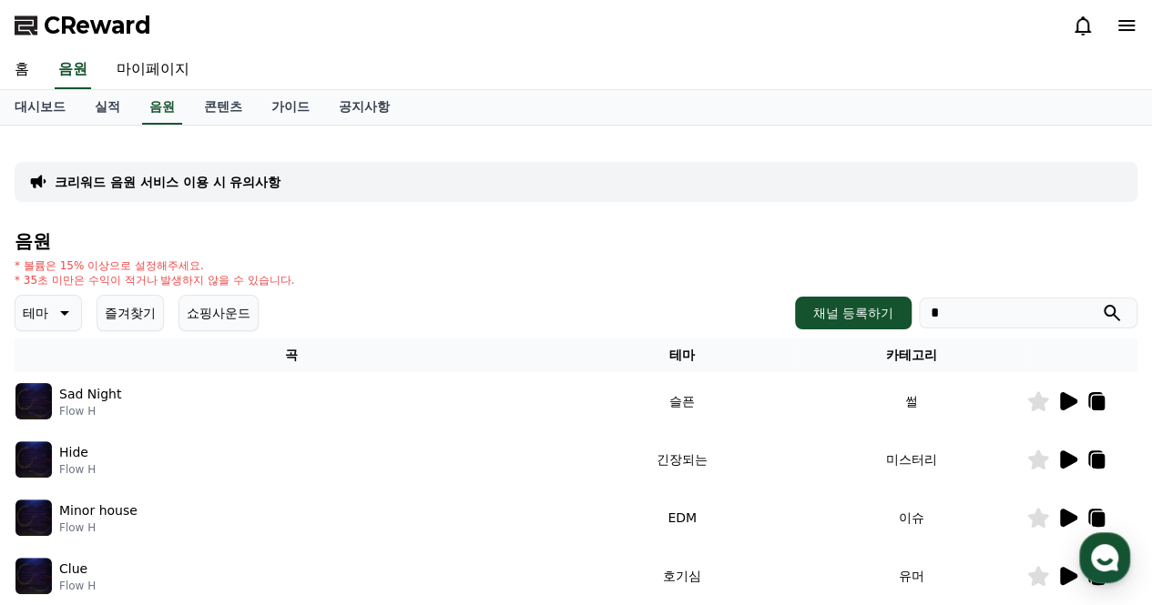
type input "*"
click at [1101, 302] on button "submit" at bounding box center [1112, 313] width 22 height 22
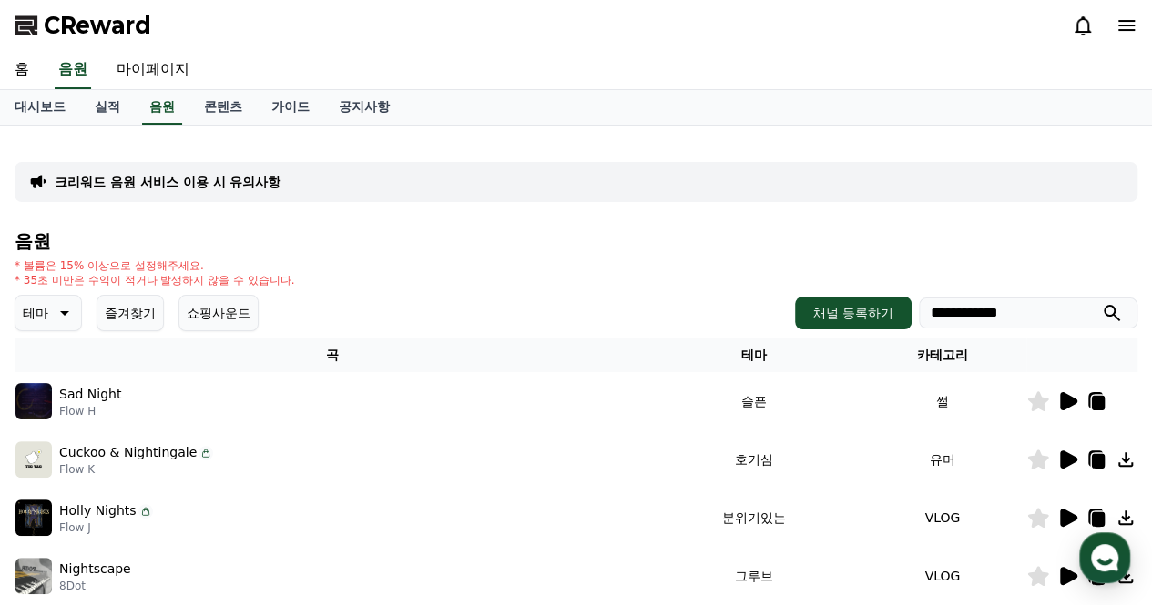
click at [1101, 302] on button "submit" at bounding box center [1112, 313] width 22 height 22
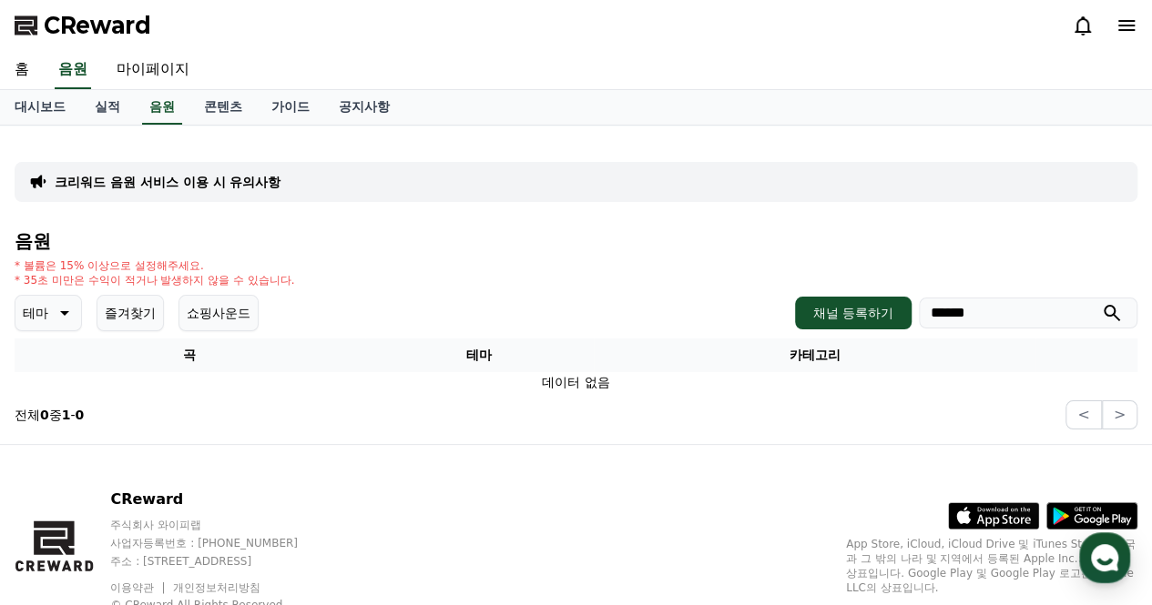
click at [1101, 302] on button "submit" at bounding box center [1112, 313] width 22 height 22
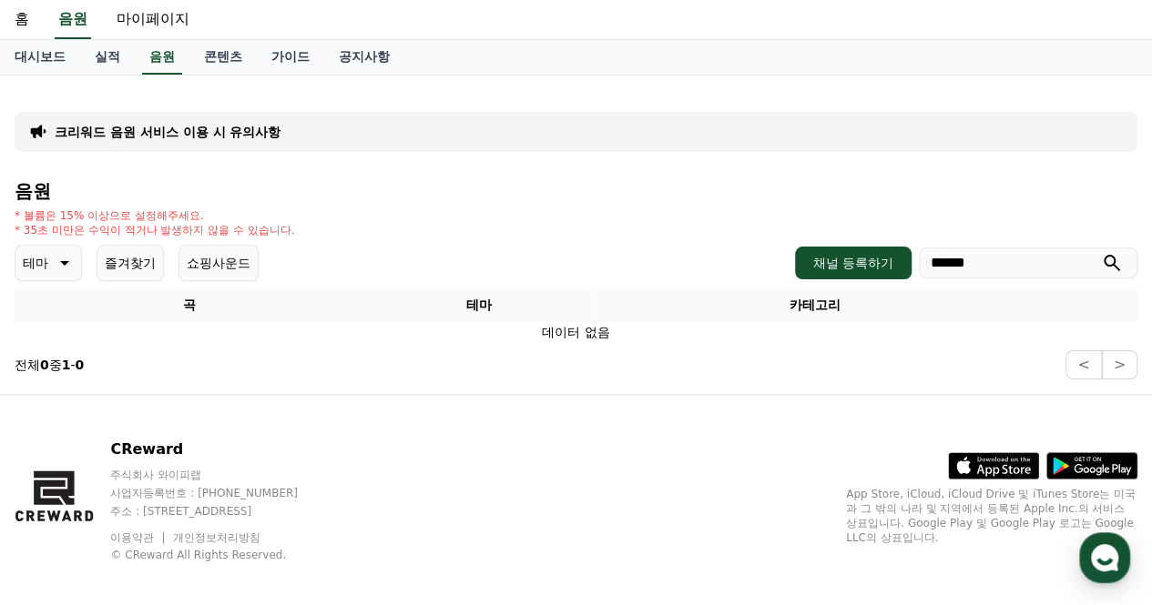
scroll to position [64, 0]
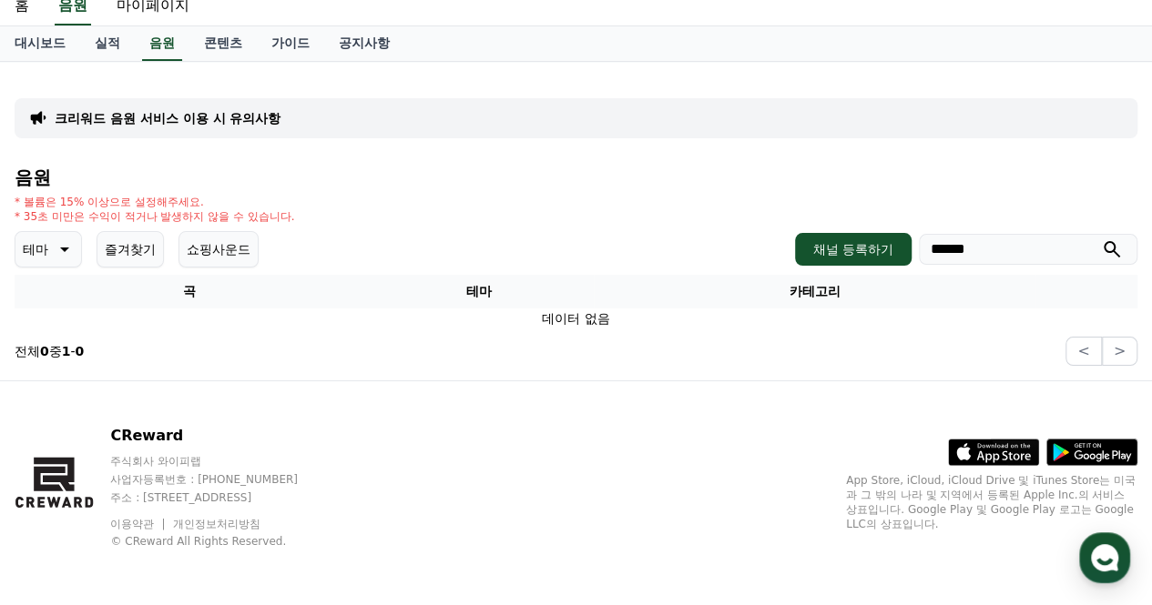
click at [1109, 250] on icon "submit" at bounding box center [1112, 249] width 16 height 16
click at [1034, 258] on input "*****" at bounding box center [1028, 249] width 219 height 31
type input "*****"
click at [1120, 244] on icon "submit" at bounding box center [1112, 250] width 22 height 22
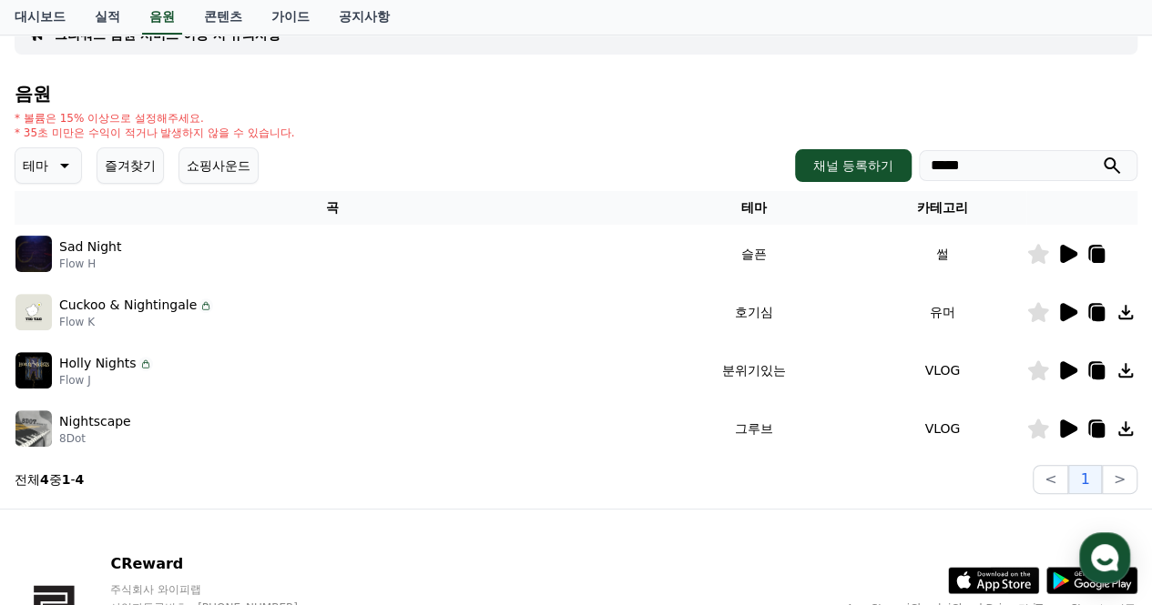
scroll to position [171, 0]
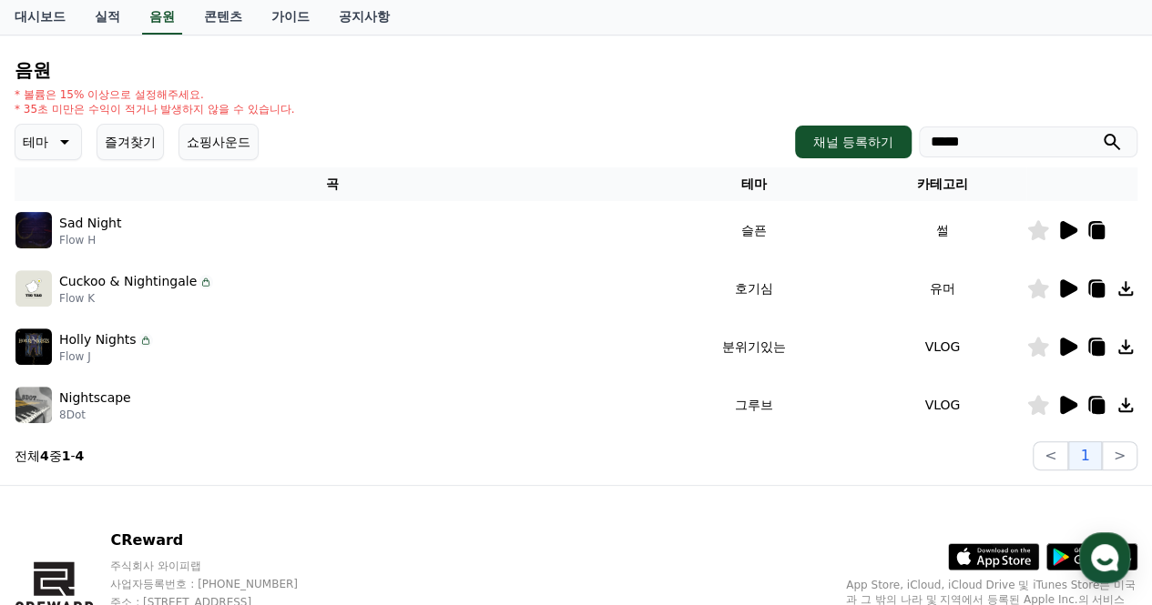
click at [1063, 289] on icon at bounding box center [1068, 289] width 17 height 18
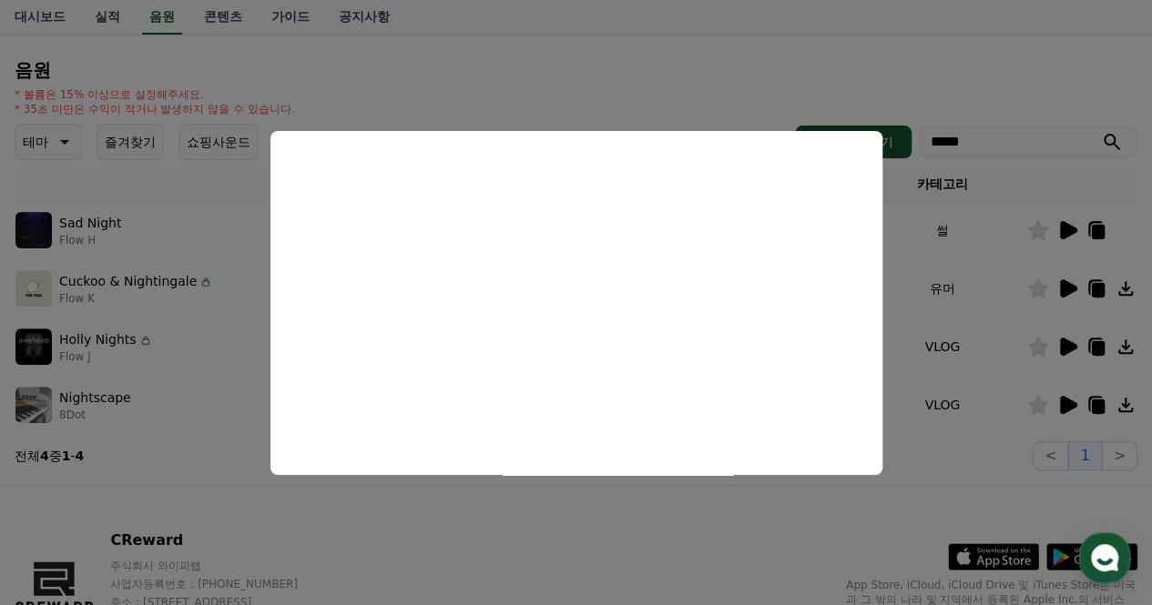
click at [783, 72] on button "close modal" at bounding box center [576, 302] width 1152 height 605
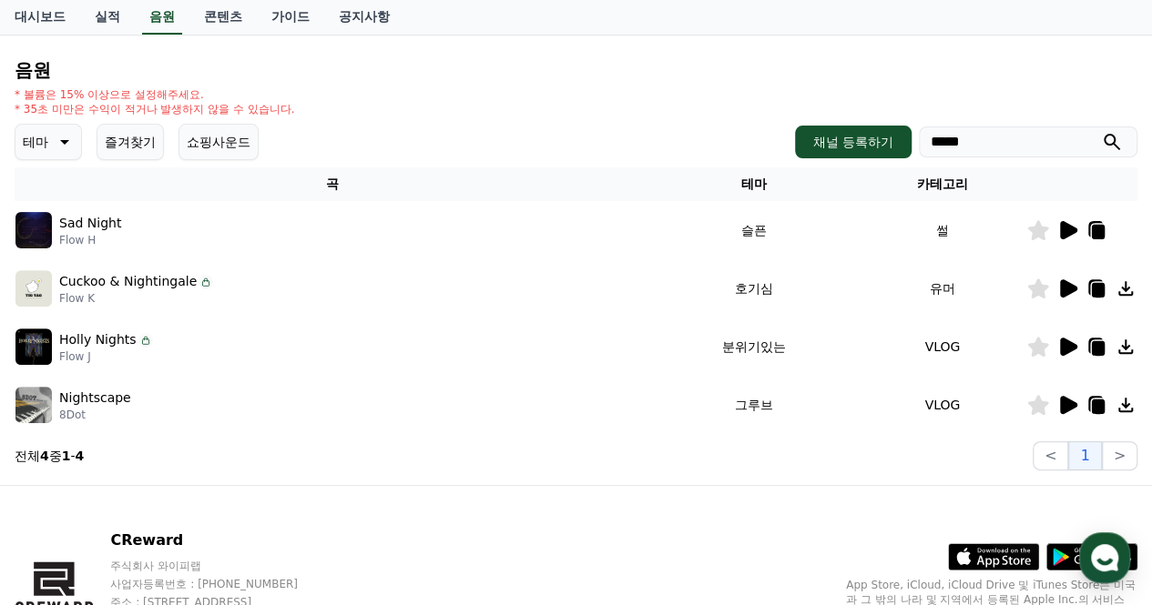
click at [1072, 351] on icon at bounding box center [1068, 347] width 17 height 18
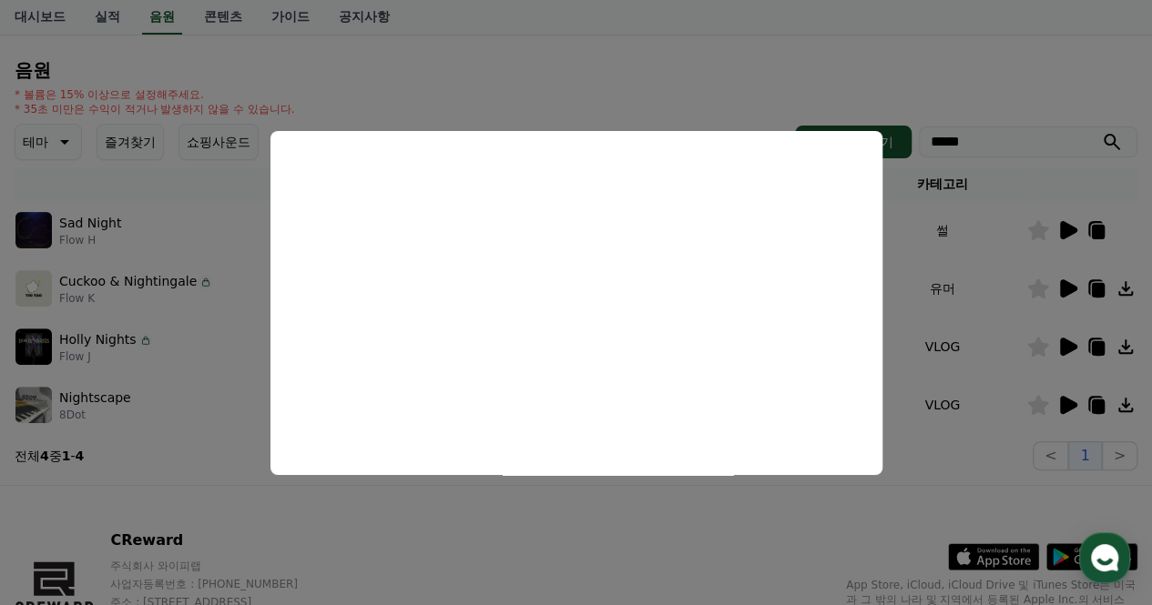
click at [564, 38] on button "close modal" at bounding box center [576, 302] width 1152 height 605
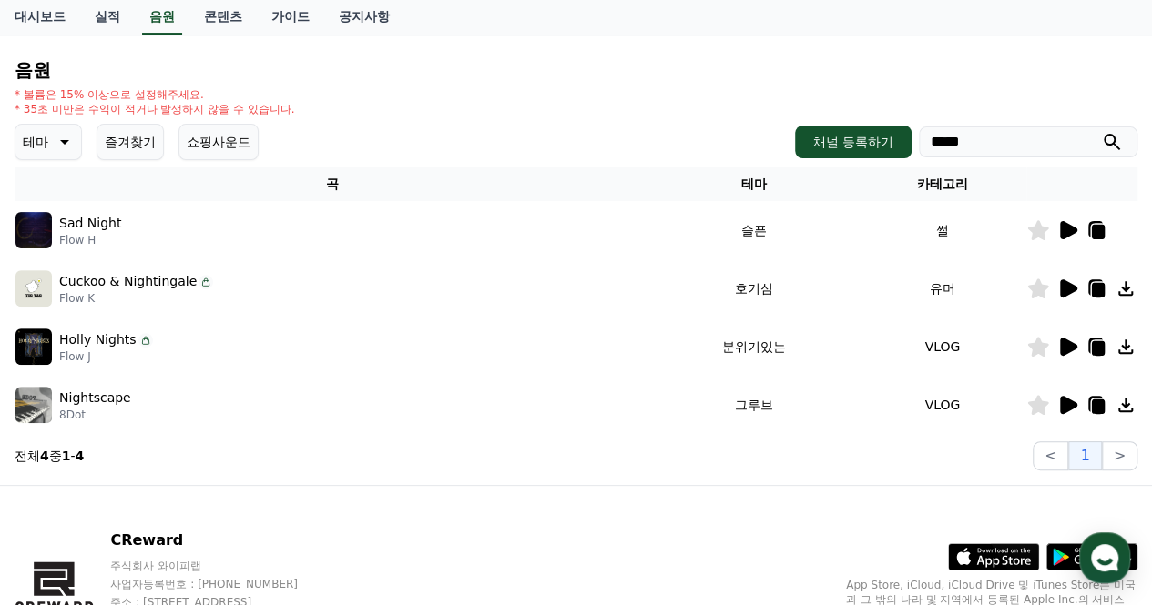
click at [1071, 400] on icon at bounding box center [1068, 405] width 17 height 18
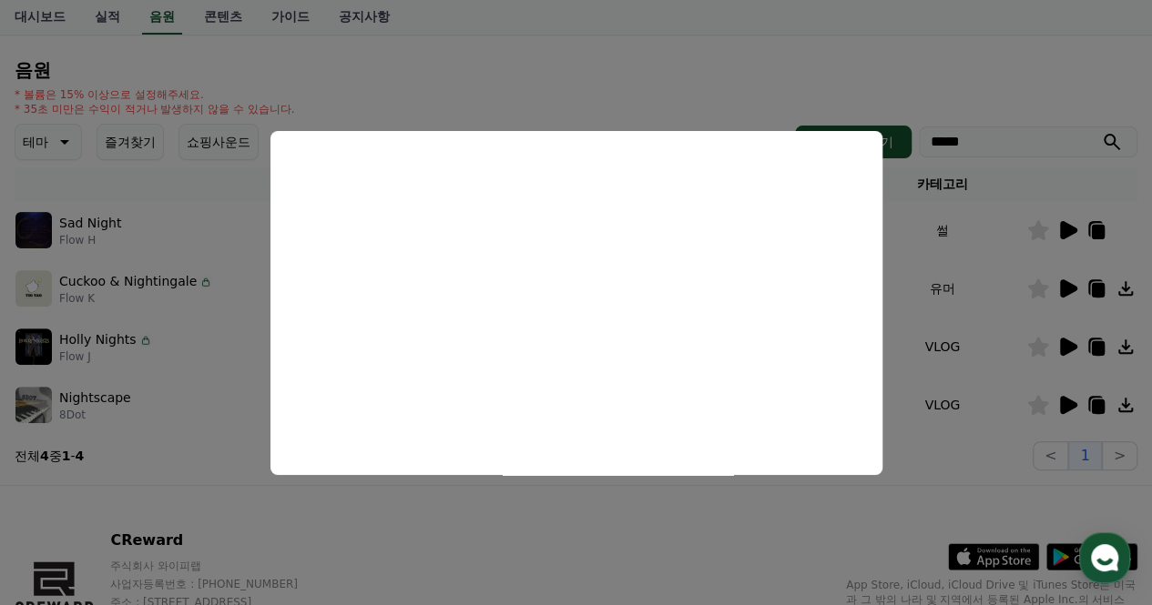
click at [595, 60] on button "close modal" at bounding box center [576, 302] width 1152 height 605
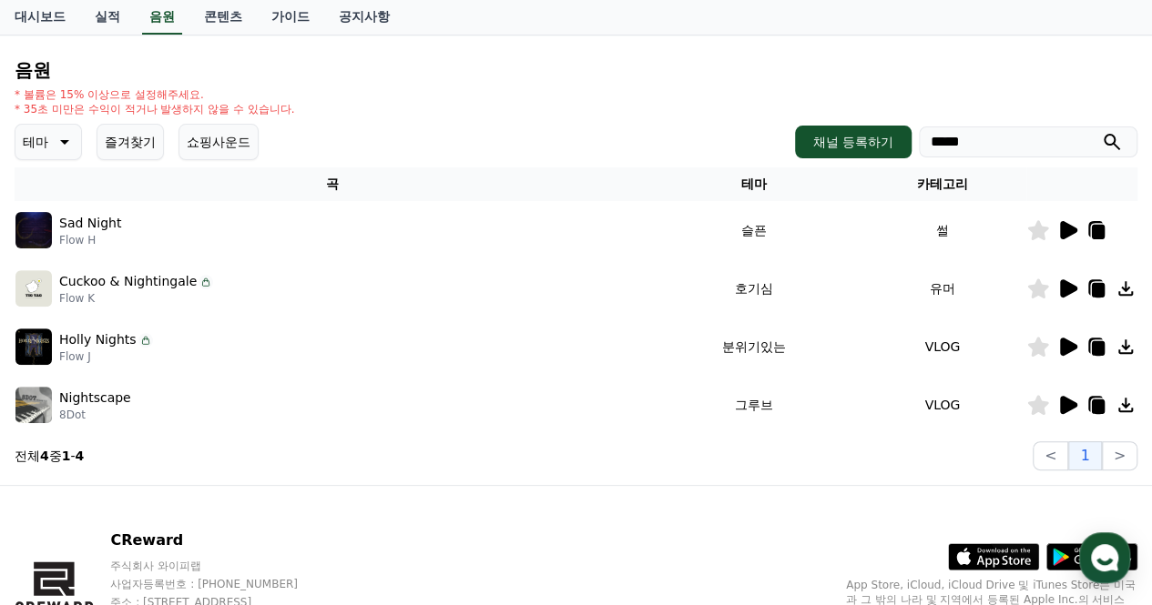
scroll to position [55, 0]
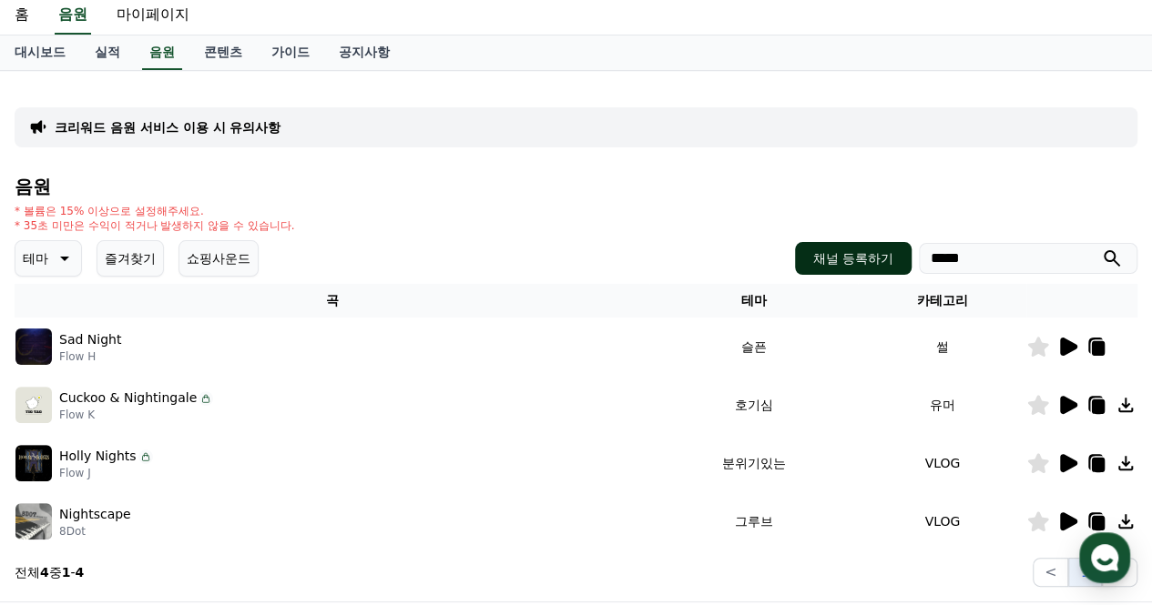
click at [810, 258] on button "채널 등록하기" at bounding box center [853, 258] width 117 height 33
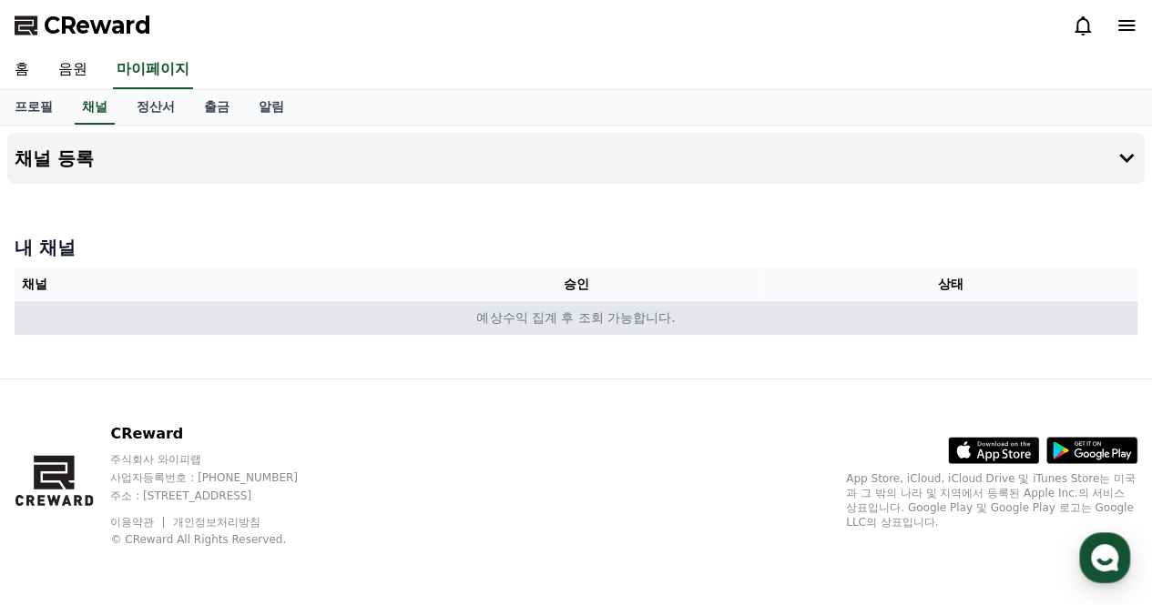
click at [635, 320] on td "예상수익 집계 후 조회 가능합니다." at bounding box center [576, 318] width 1123 height 34
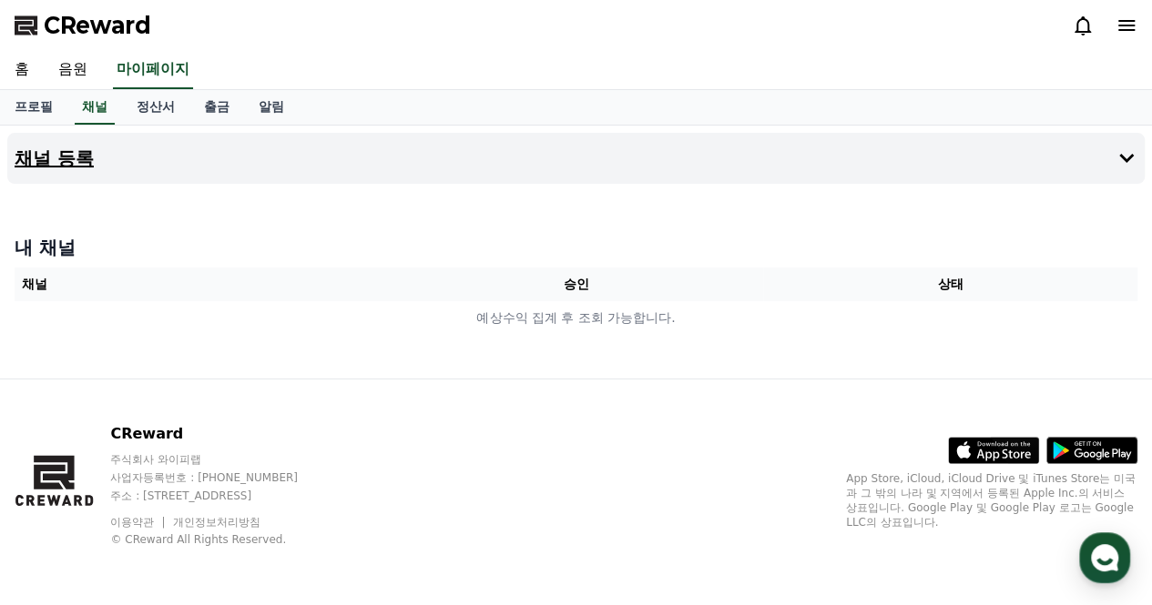
click at [487, 176] on button "채널 등록" at bounding box center [575, 158] width 1137 height 51
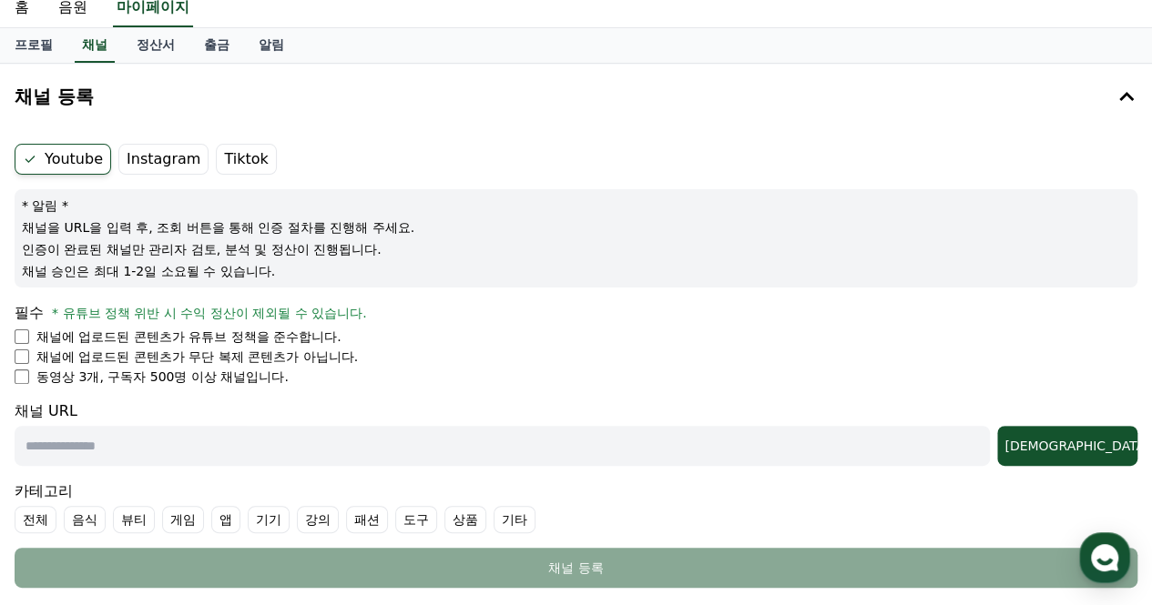
scroll to position [61, 0]
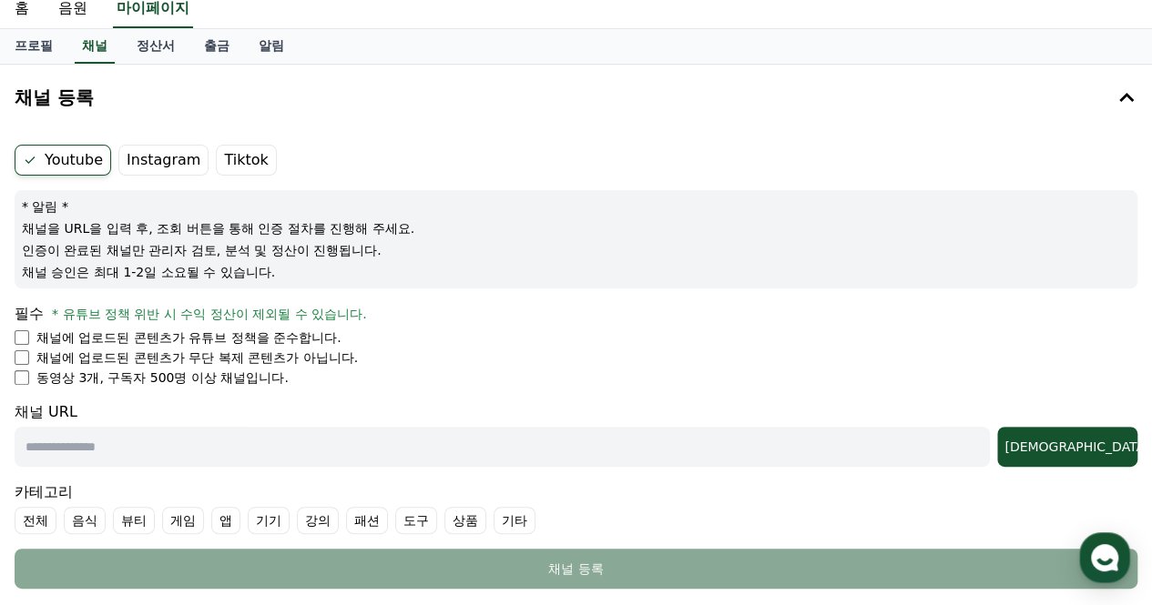
click at [137, 171] on label "Instagram" at bounding box center [163, 160] width 90 height 31
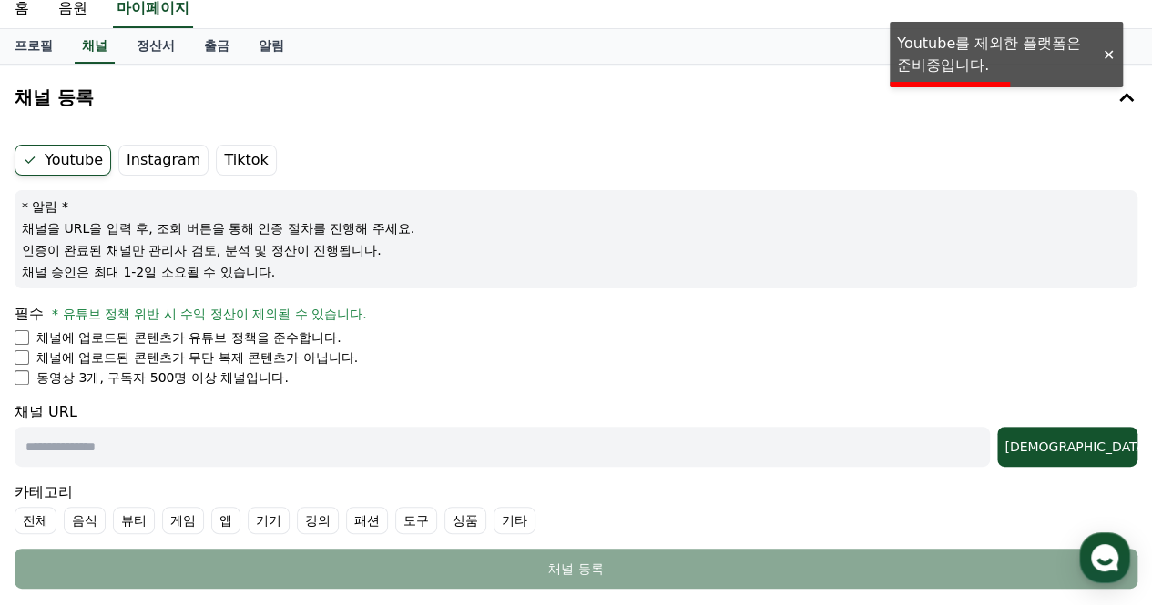
click at [1105, 58] on div at bounding box center [1108, 54] width 29 height 17
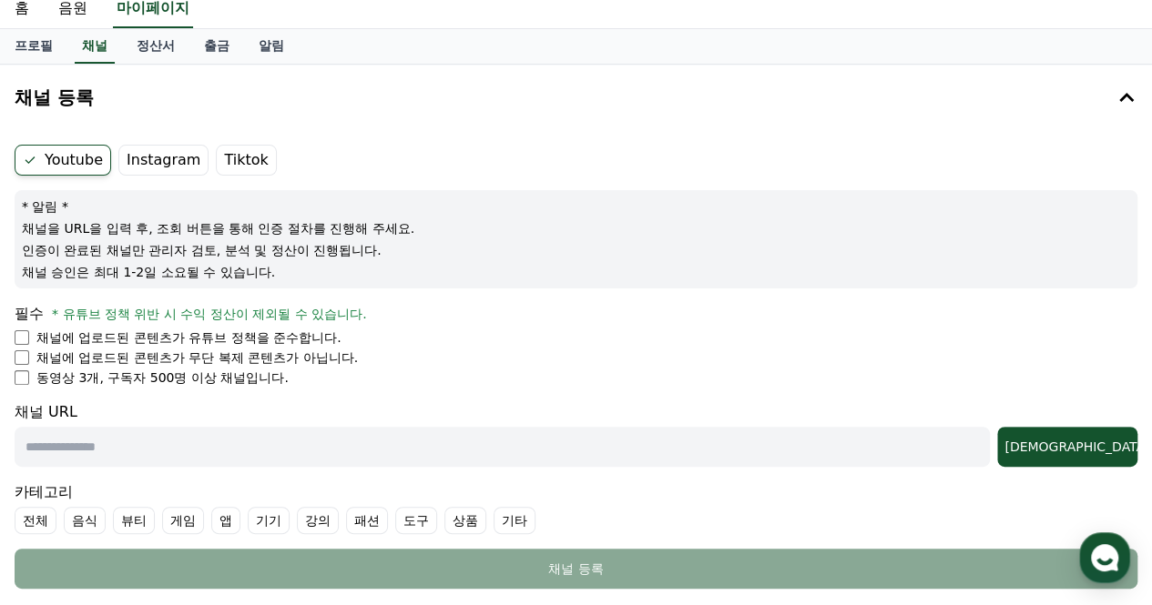
click at [222, 164] on label "Tiktok" at bounding box center [246, 160] width 60 height 31
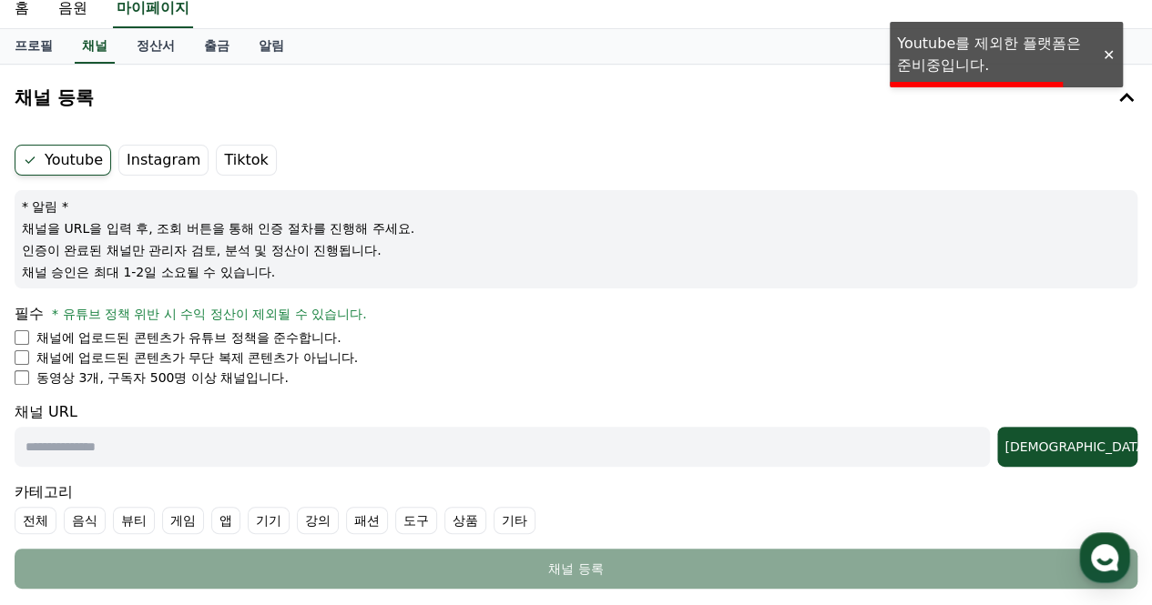
click at [1092, 50] on div "프로필 채널 정산서 출금 알림" at bounding box center [576, 46] width 1152 height 35
click at [1100, 52] on div at bounding box center [1108, 54] width 29 height 17
